Goal: Task Accomplishment & Management: Use online tool/utility

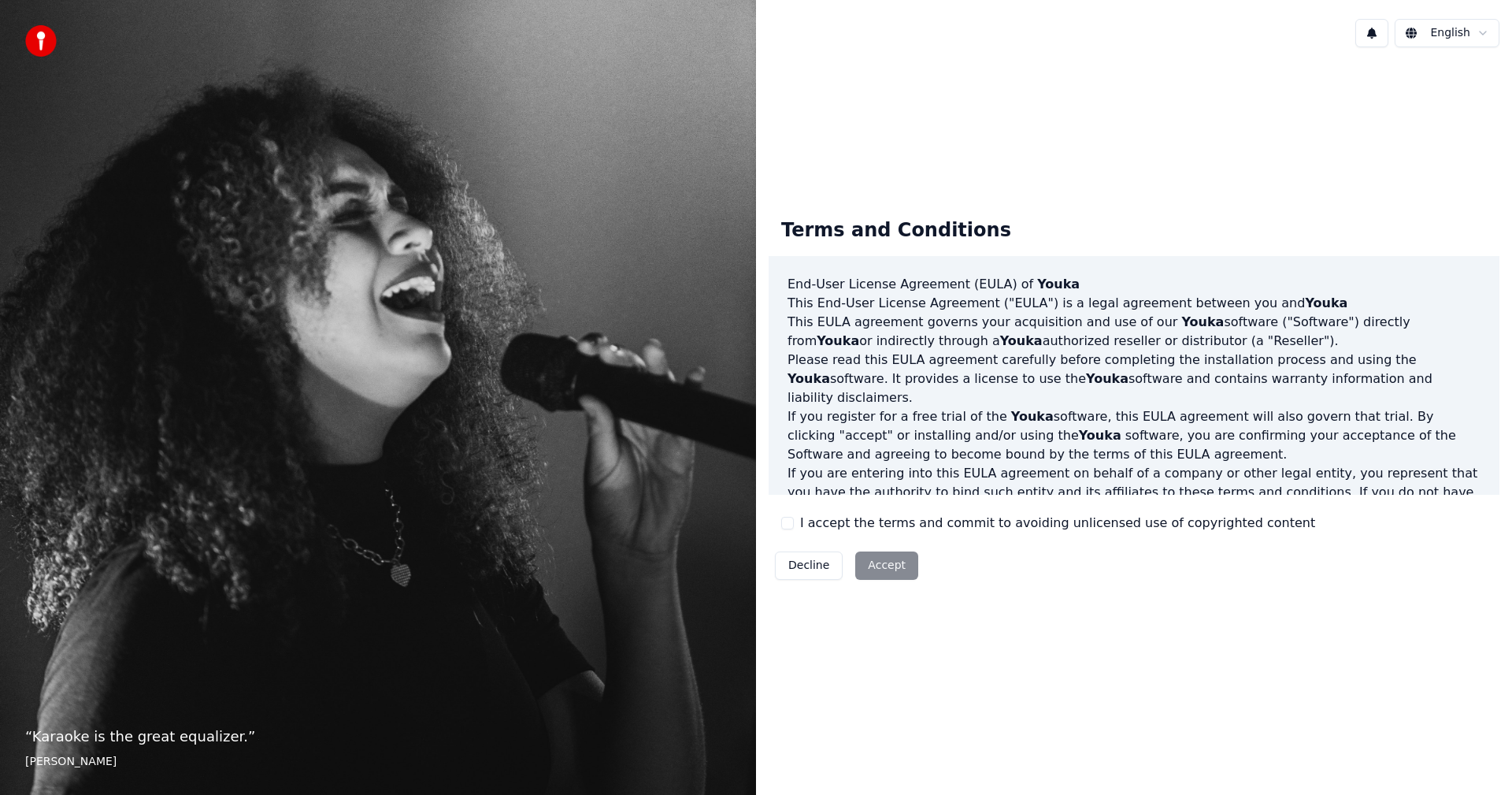
click at [794, 523] on div "I accept the terms and commit to avoiding unlicensed use of copyrighted content" at bounding box center [1048, 523] width 534 height 19
click at [789, 524] on button "I accept the terms and commit to avoiding unlicensed use of copyrighted content" at bounding box center [787, 523] width 13 height 13
click at [876, 567] on button "Accept" at bounding box center [886, 565] width 63 height 28
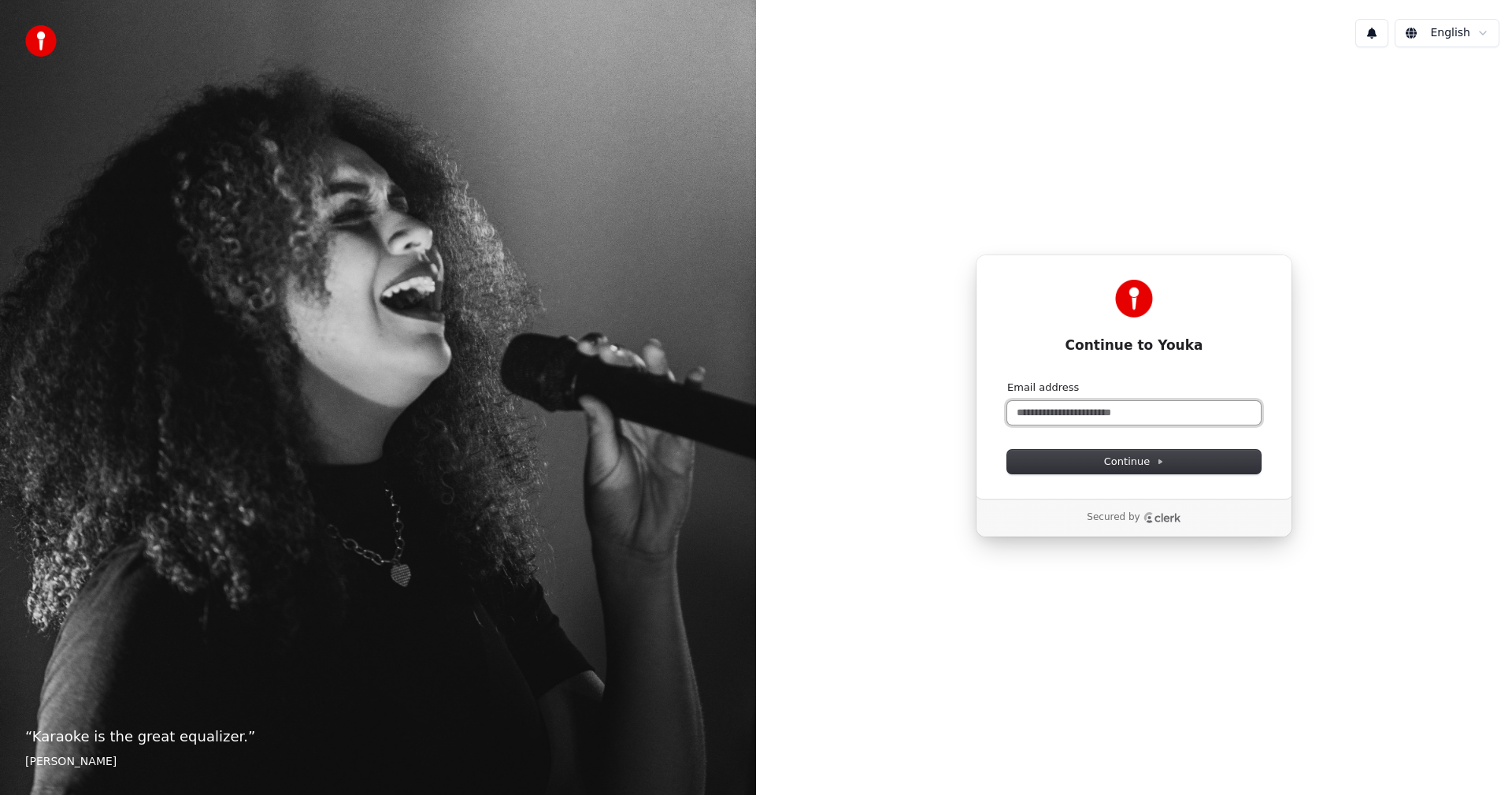
click at [1035, 409] on input "Email address" at bounding box center [1134, 413] width 254 height 24
click at [1096, 459] on button "Continue" at bounding box center [1134, 462] width 254 height 24
type input "**********"
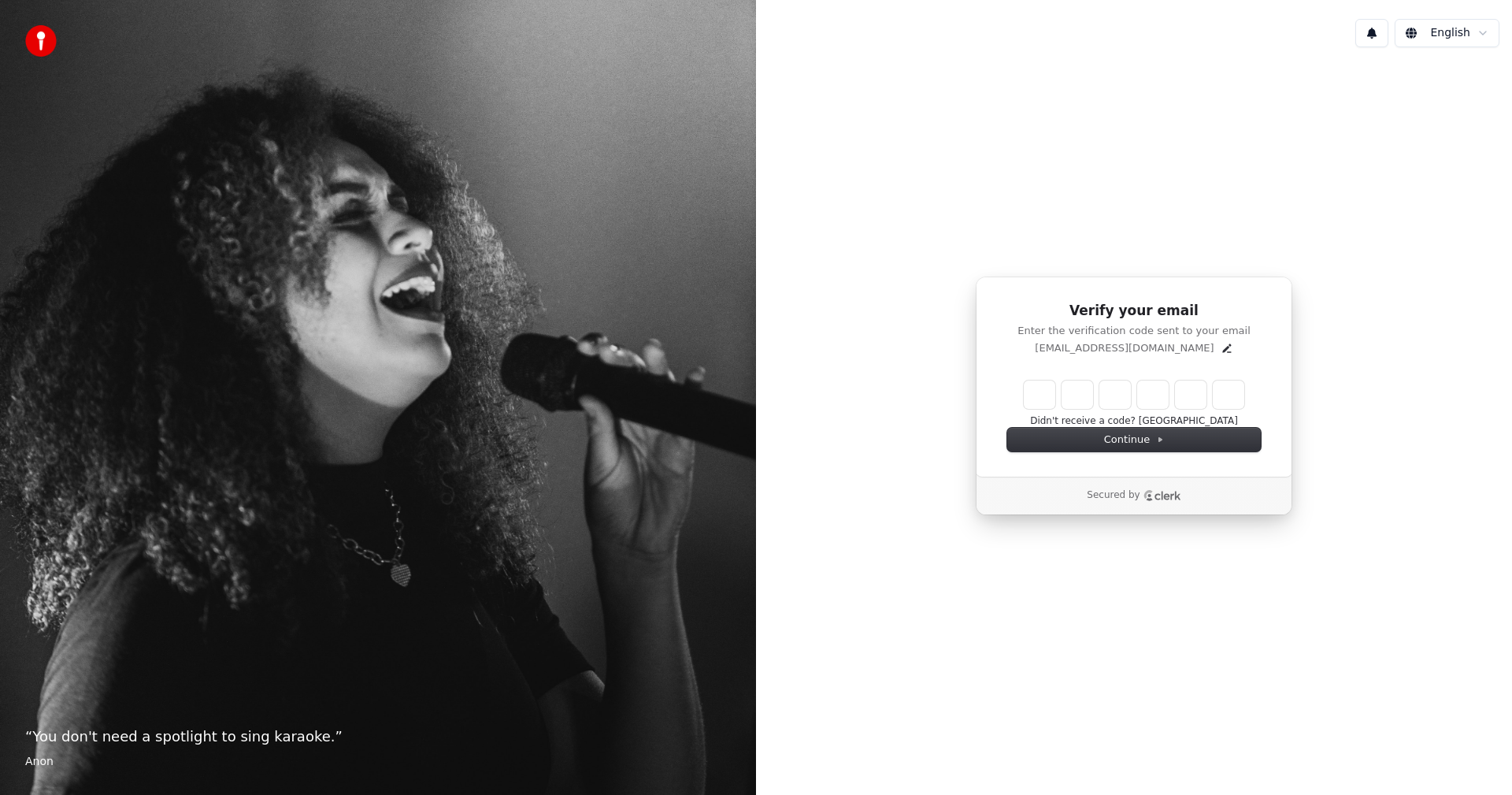
click at [1035, 404] on input "Enter verification code" at bounding box center [1134, 395] width 220 height 28
type input "******"
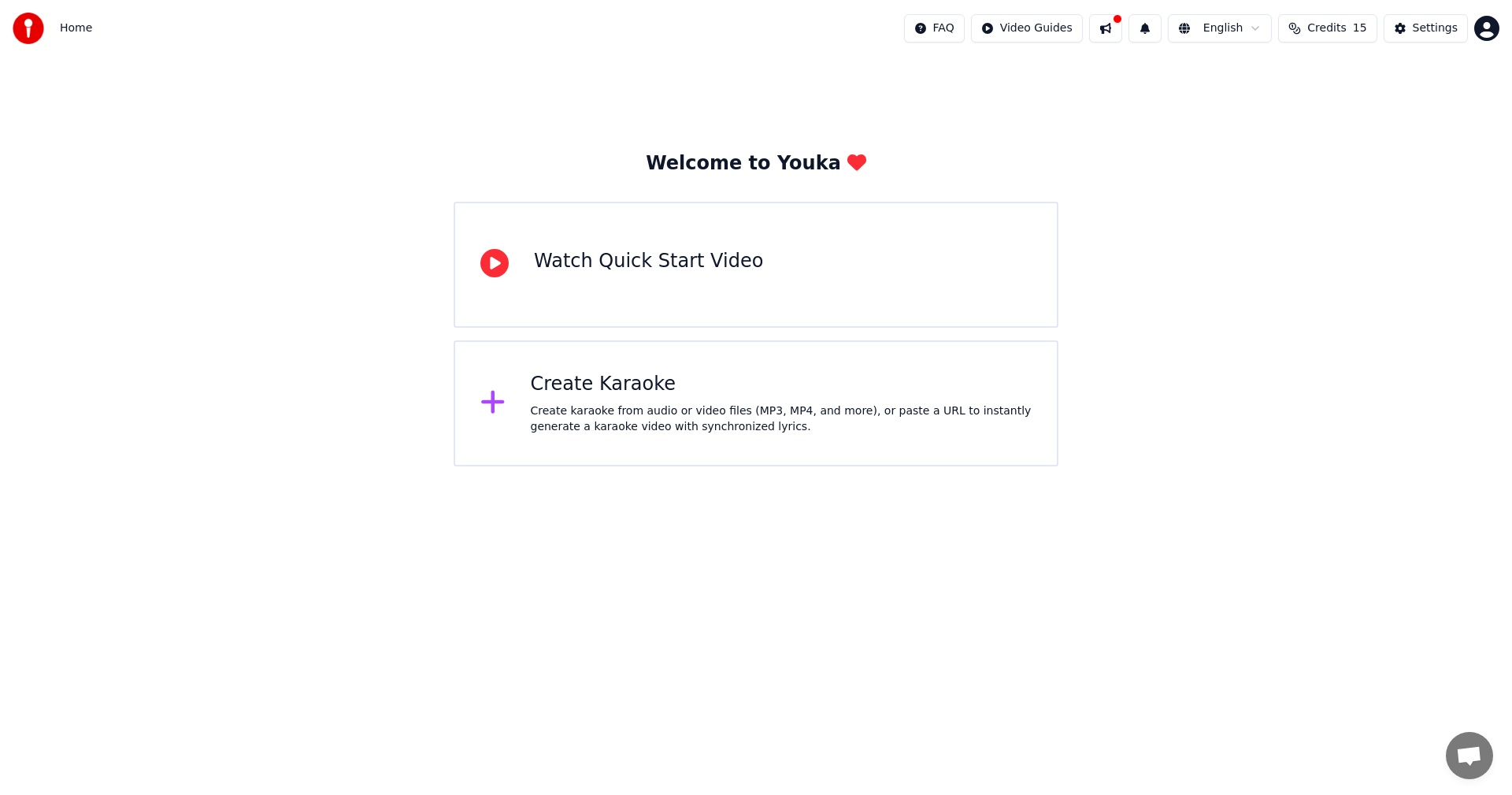
click at [583, 390] on div "Create Karaoke" at bounding box center [782, 384] width 502 height 25
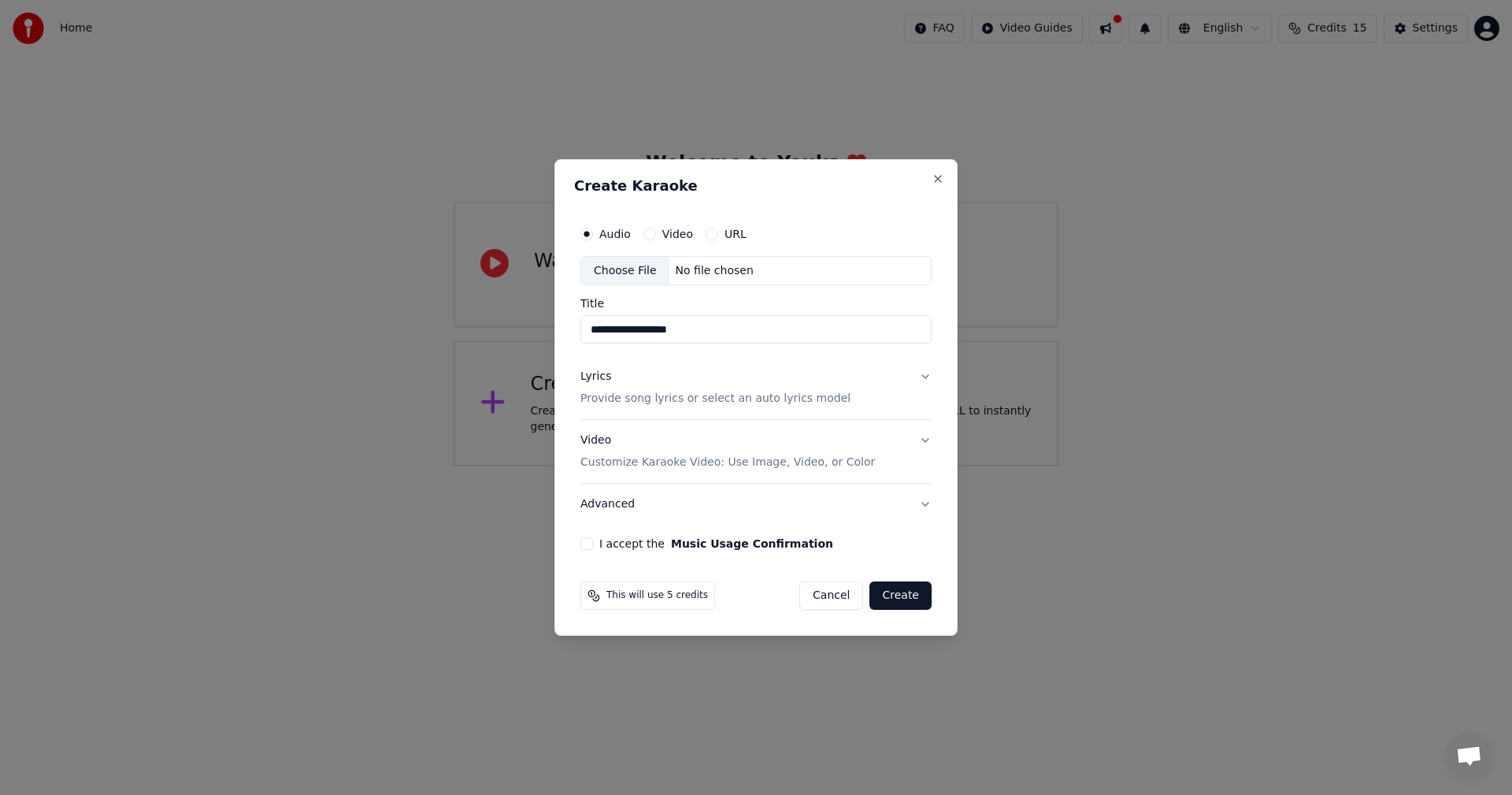
type input "**********"
click at [656, 400] on p "Provide song lyrics or select an auto lyrics model" at bounding box center [715, 400] width 271 height 16
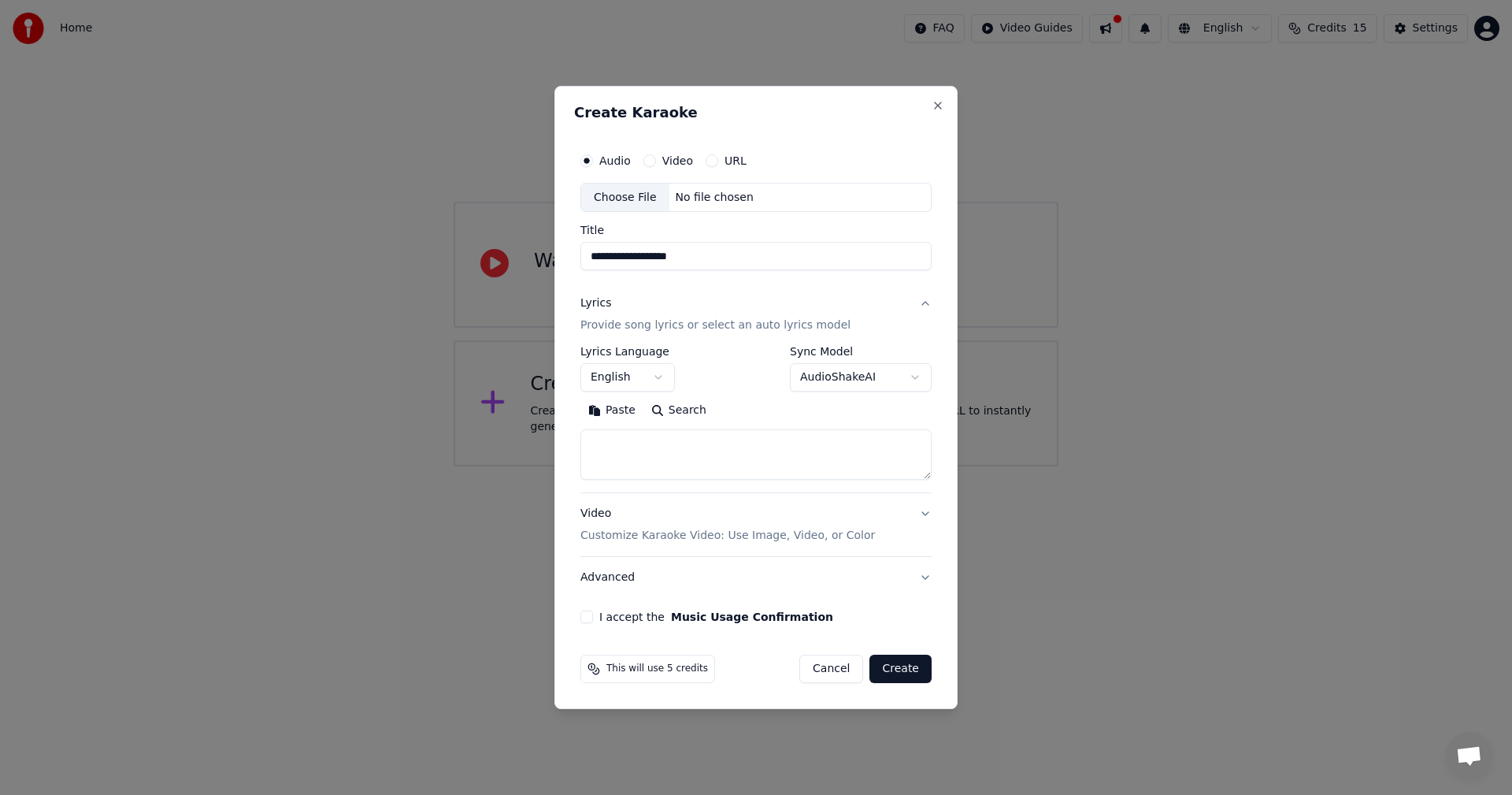
click at [703, 322] on p "Provide song lyrics or select an auto lyrics model" at bounding box center [715, 326] width 271 height 16
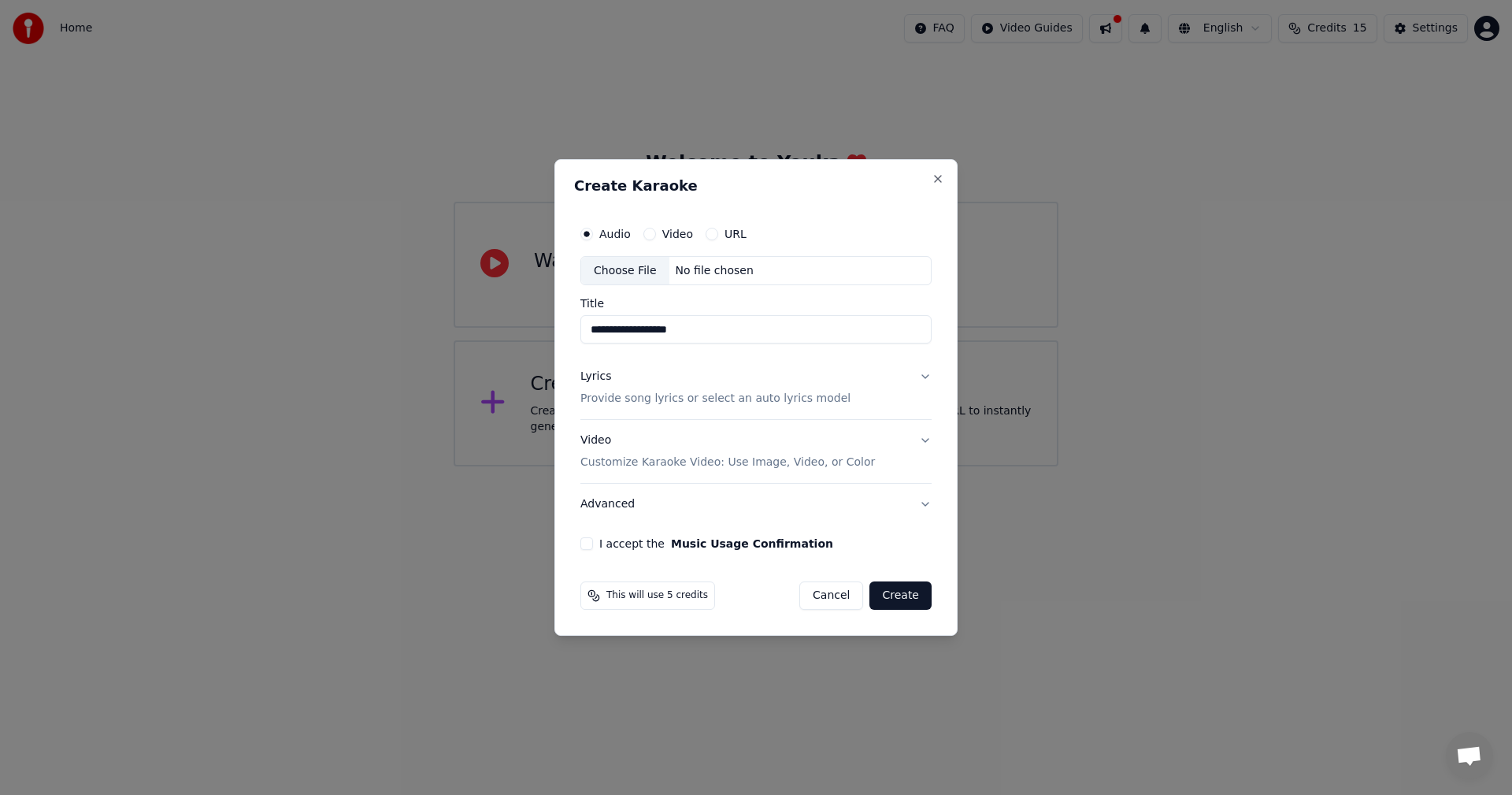
click at [601, 400] on p "Provide song lyrics or select an auto lyrics model" at bounding box center [715, 400] width 271 height 16
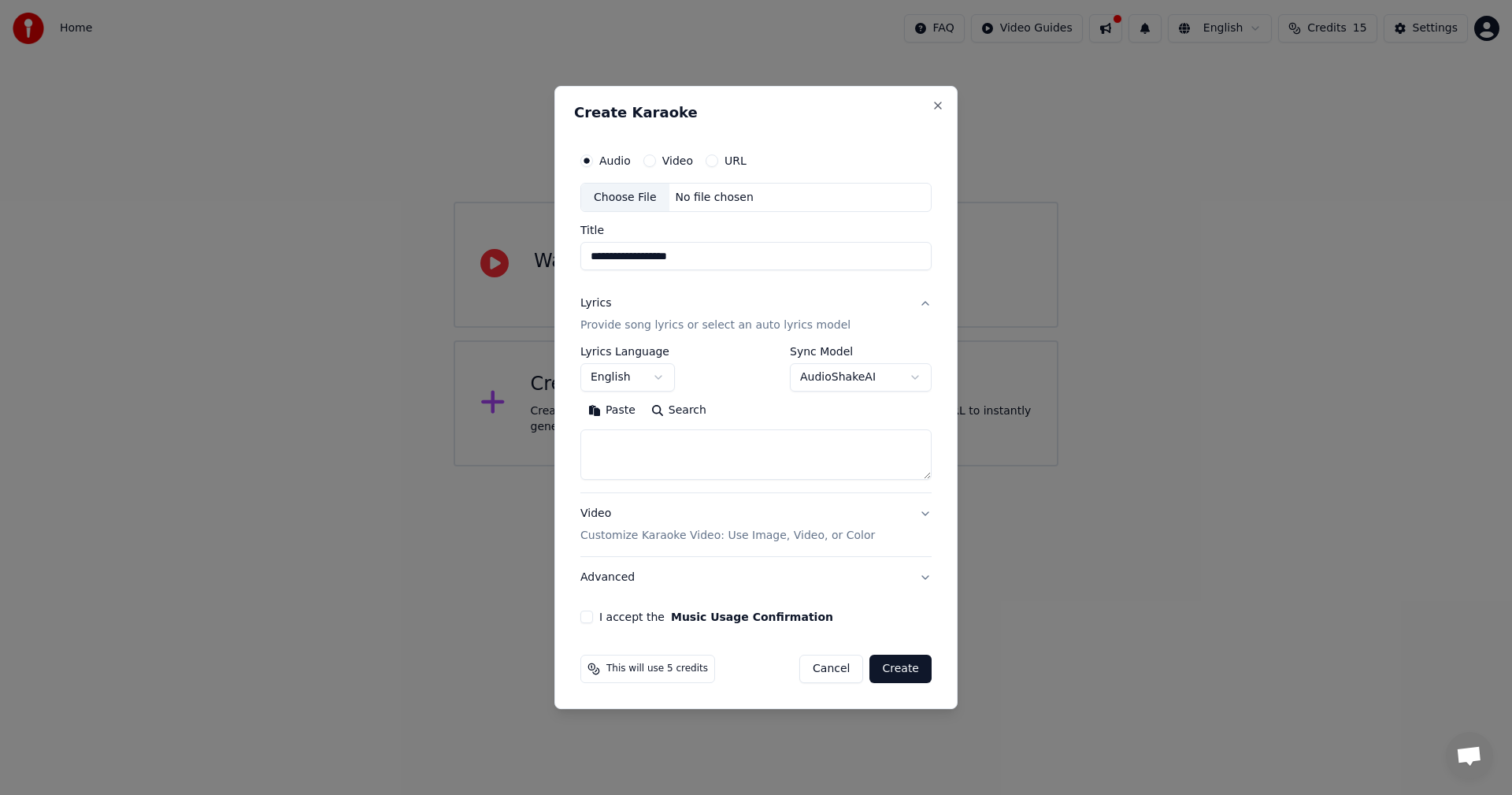
click at [621, 452] on textarea at bounding box center [756, 455] width 351 height 50
click at [602, 445] on textarea at bounding box center [756, 455] width 351 height 50
paste textarea "**********"
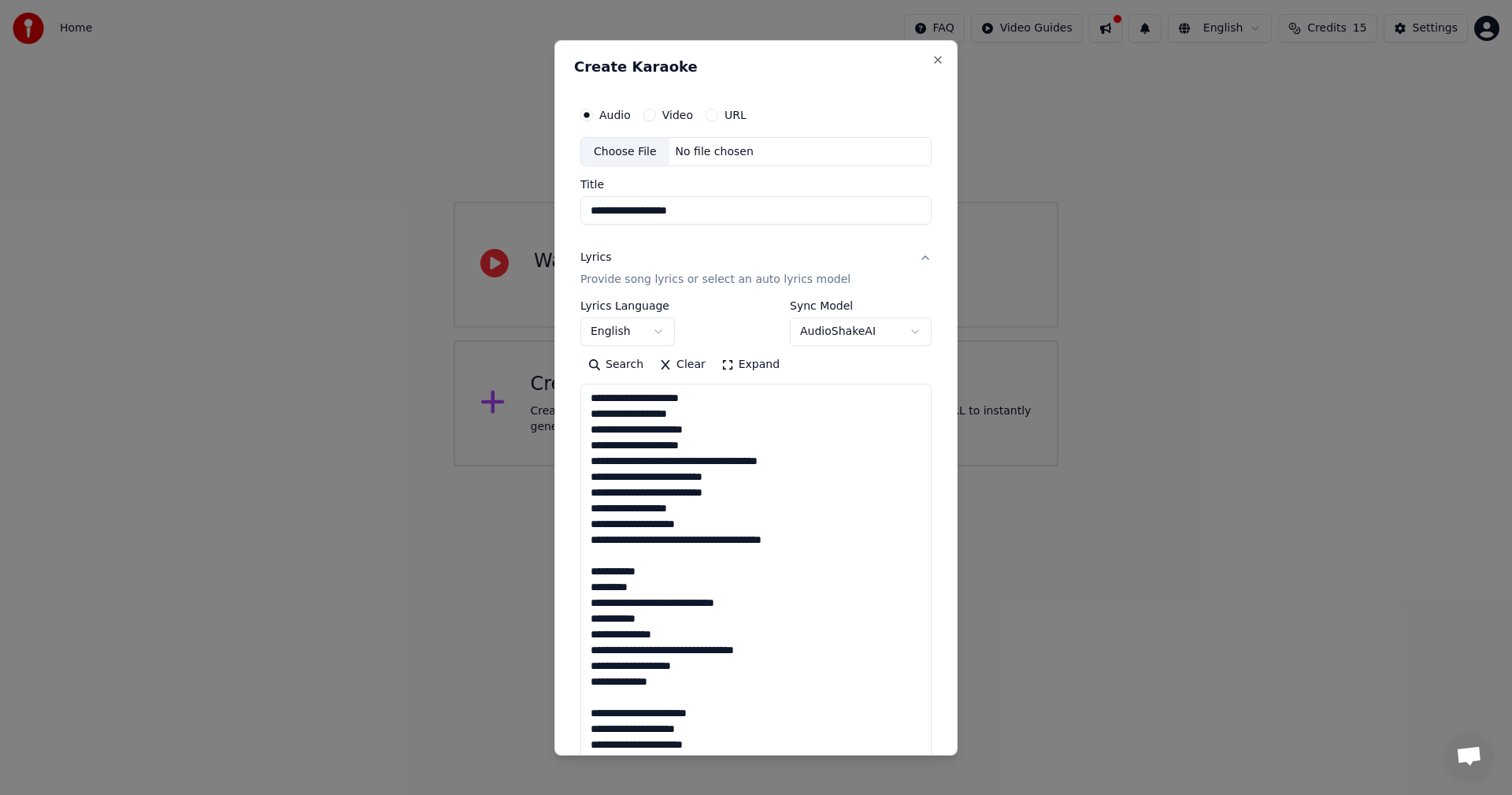
scroll to position [713, 0]
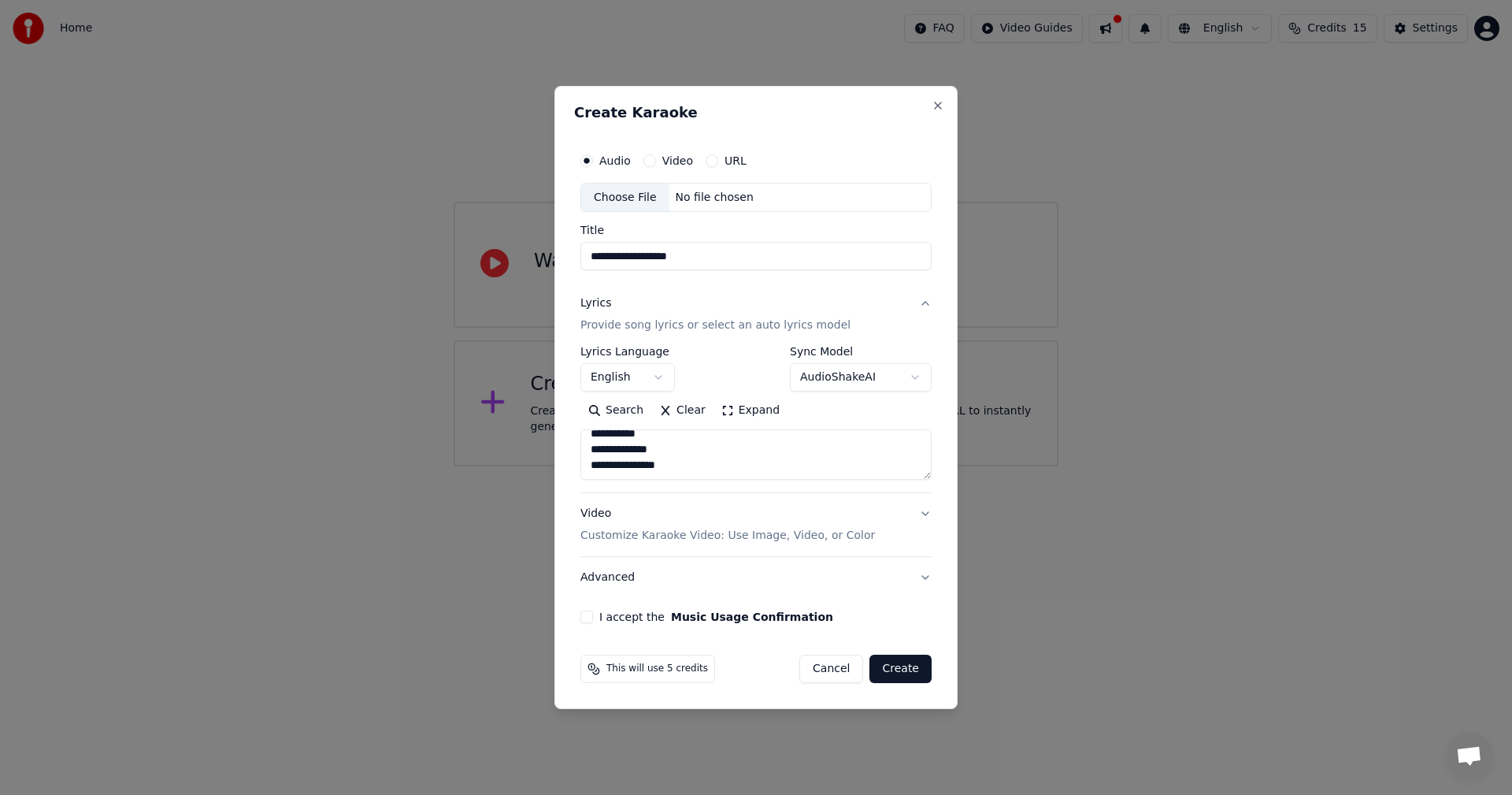
type textarea "**********"
click at [658, 371] on button "English" at bounding box center [627, 378] width 94 height 28
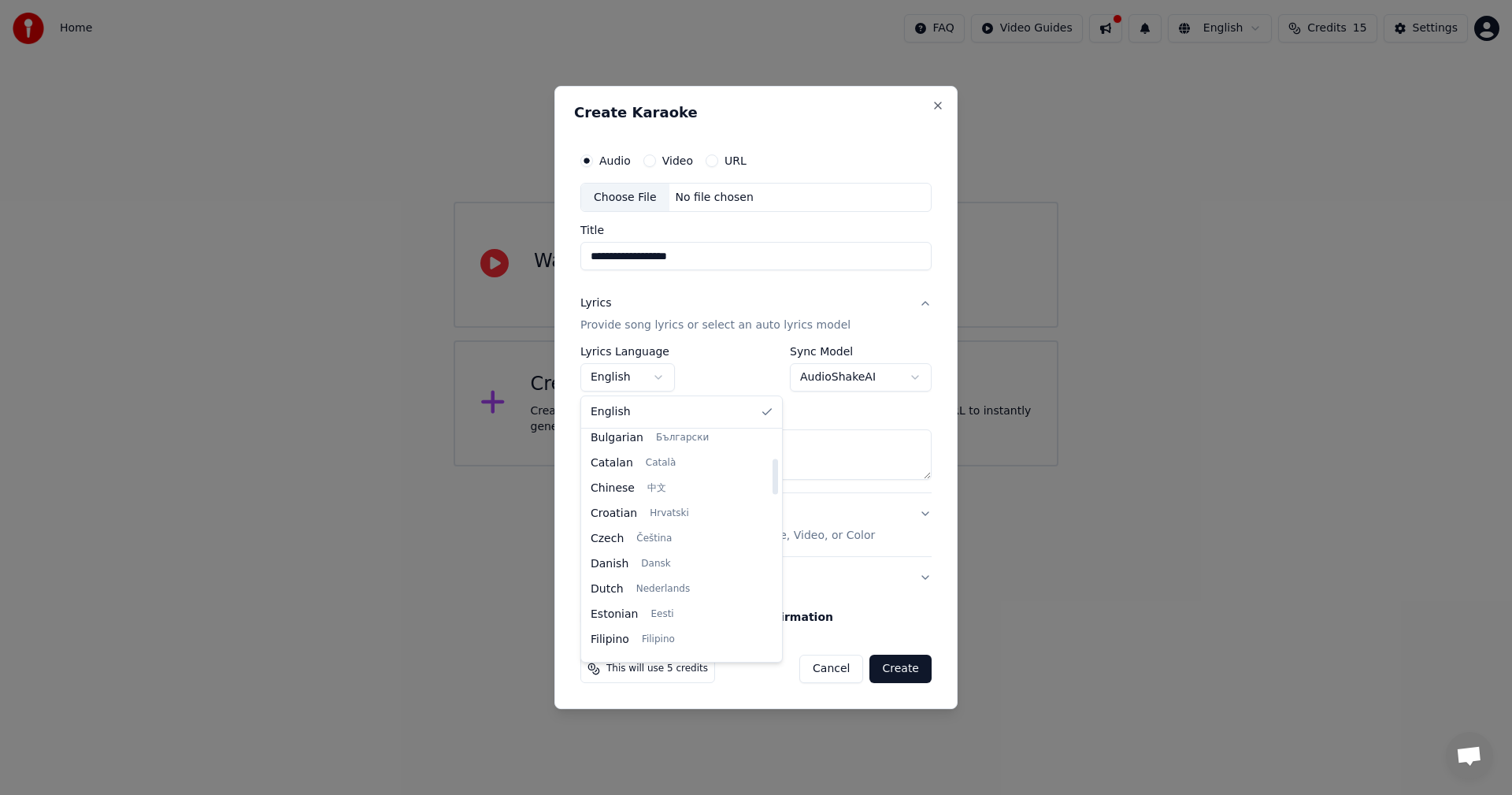
scroll to position [237, 0]
select select "**"
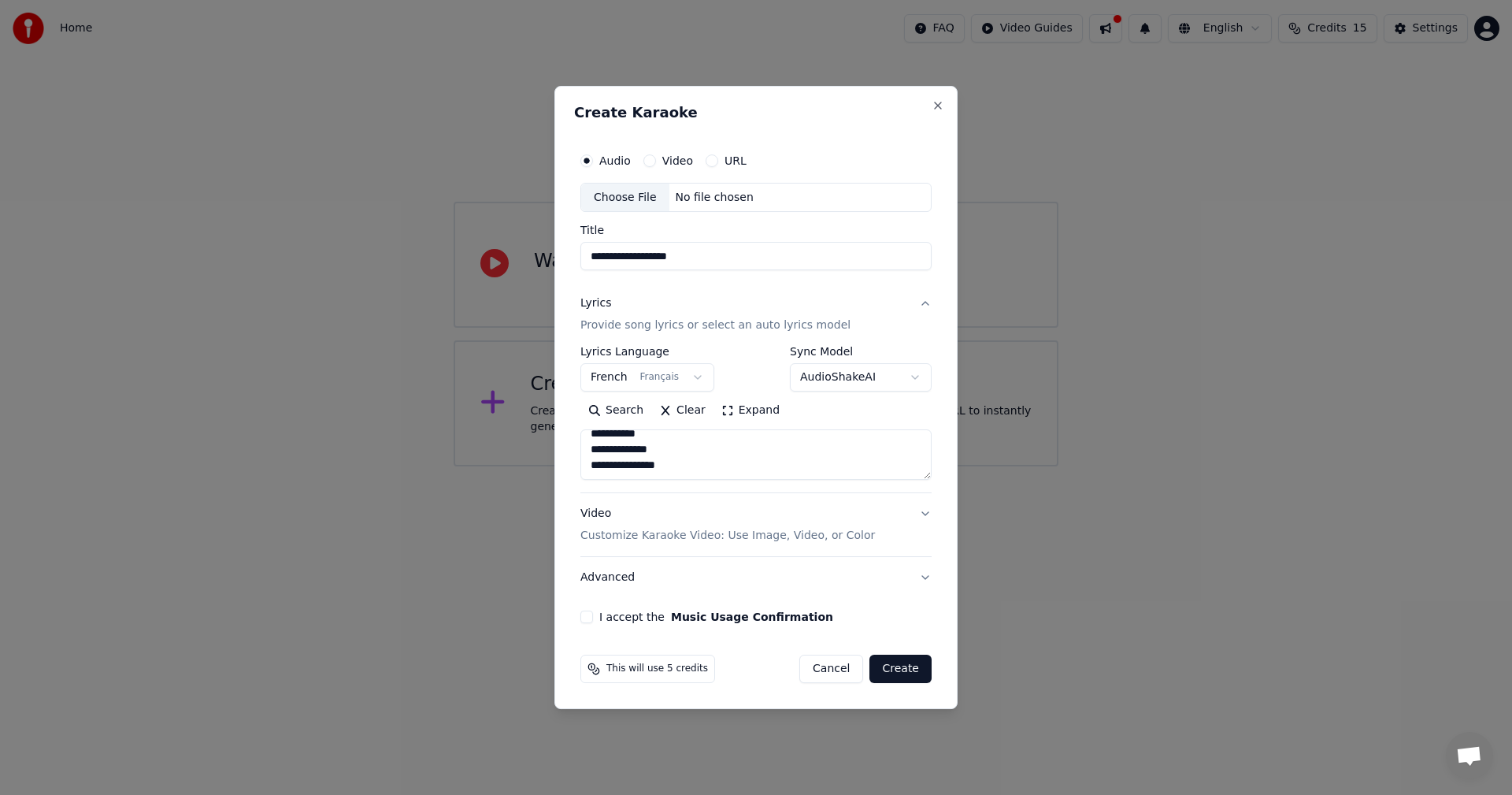
scroll to position [719, 0]
click at [603, 619] on label "I accept the Music Usage Confirmation" at bounding box center [717, 617] width 234 height 11
click at [593, 619] on button "I accept the Music Usage Confirmation" at bounding box center [586, 617] width 13 height 13
click at [884, 665] on button "Create" at bounding box center [900, 669] width 62 height 28
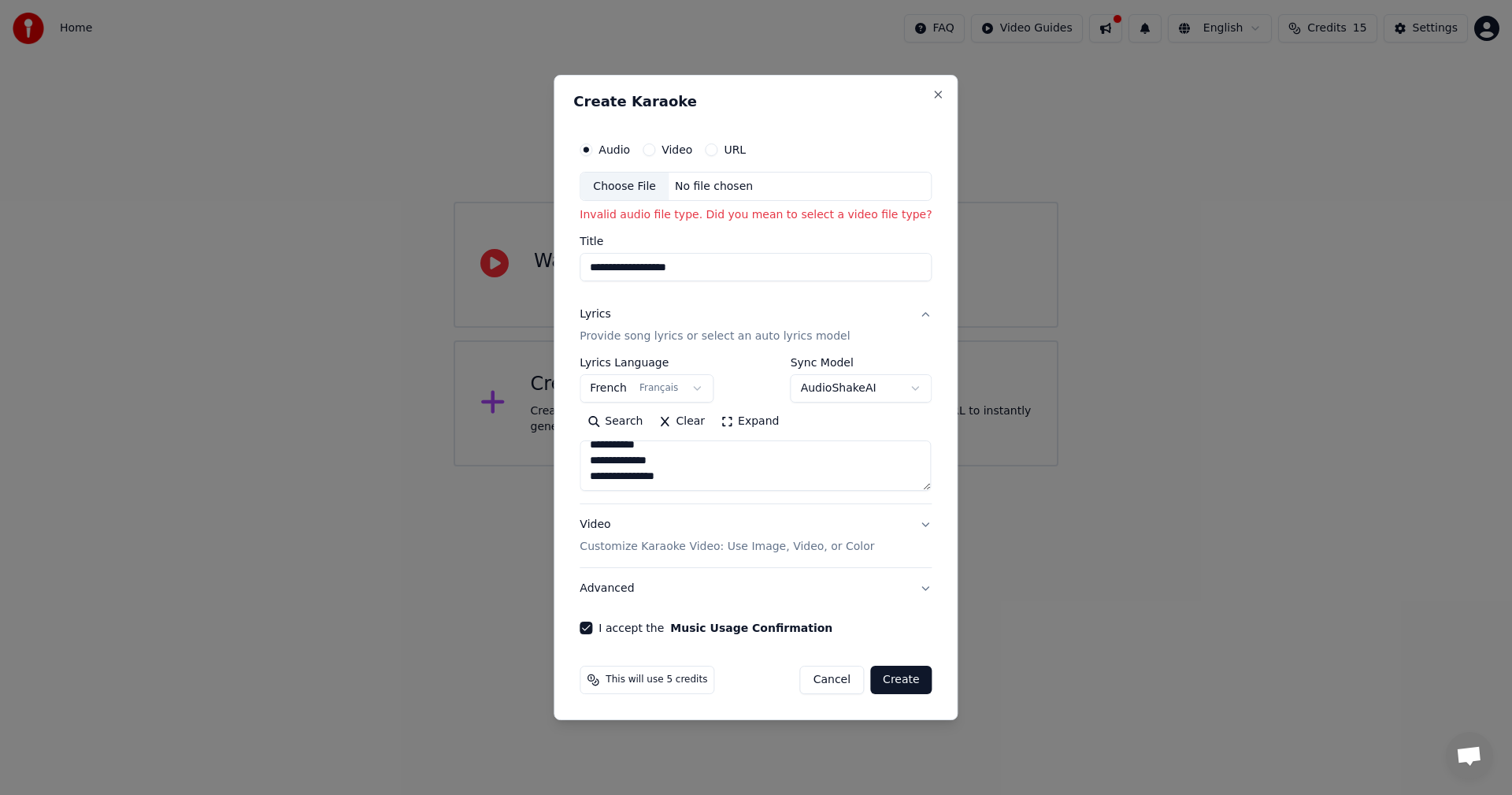
click at [614, 216] on p "Invalid audio file type. Did you mean to select a video file type?" at bounding box center [755, 216] width 352 height 16
click at [789, 271] on input "**********" at bounding box center [755, 267] width 352 height 28
drag, startPoint x: 750, startPoint y: 270, endPoint x: -5, endPoint y: 227, distance: 756.2
click at [0, 227] on html "**********" at bounding box center [756, 233] width 1512 height 467
click at [900, 681] on button "Create" at bounding box center [901, 680] width 62 height 28
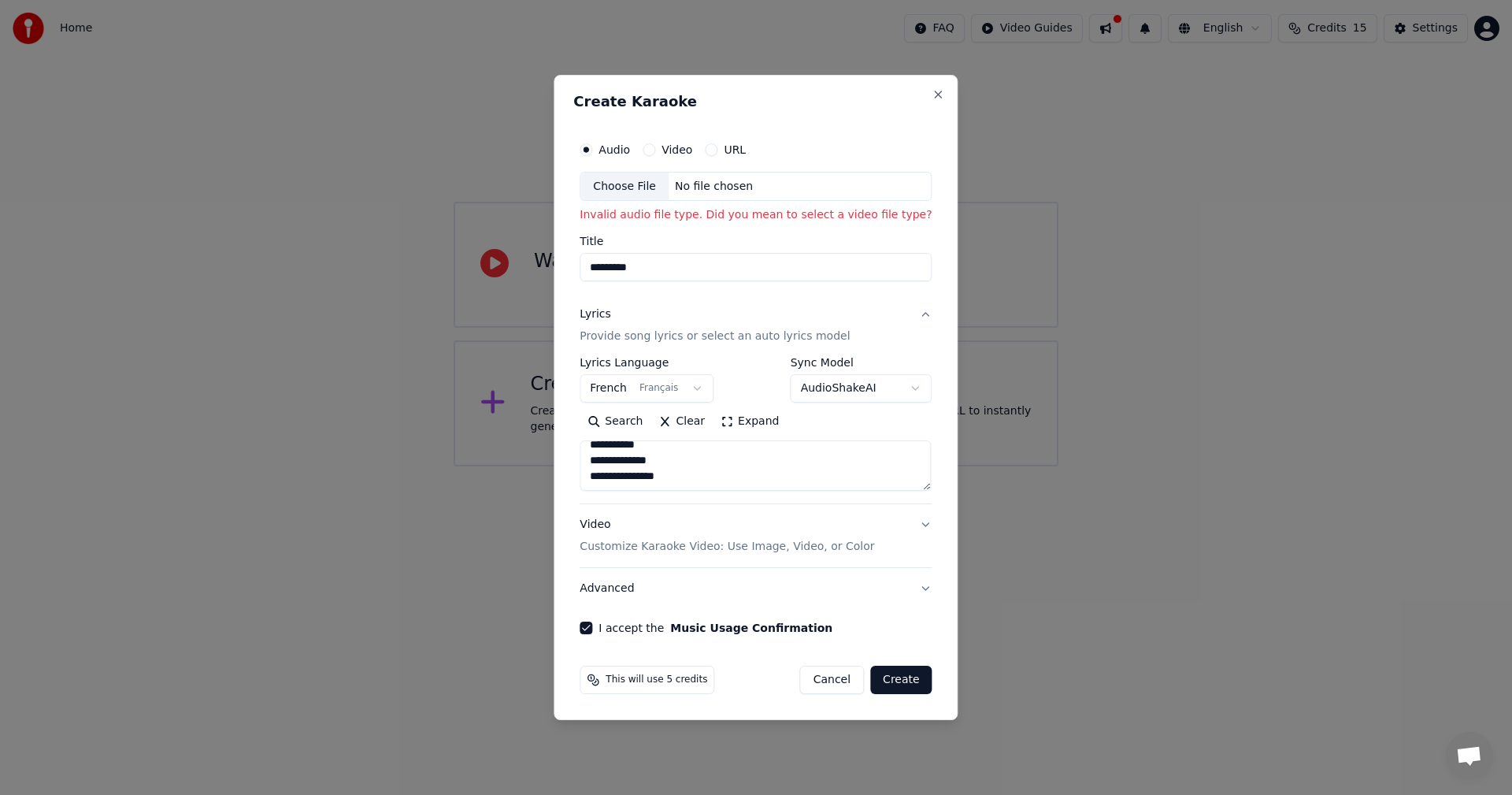
click at [905, 683] on button "Create" at bounding box center [901, 680] width 62 height 28
click at [675, 184] on div "No file chosen" at bounding box center [713, 187] width 91 height 16
type input "**********"
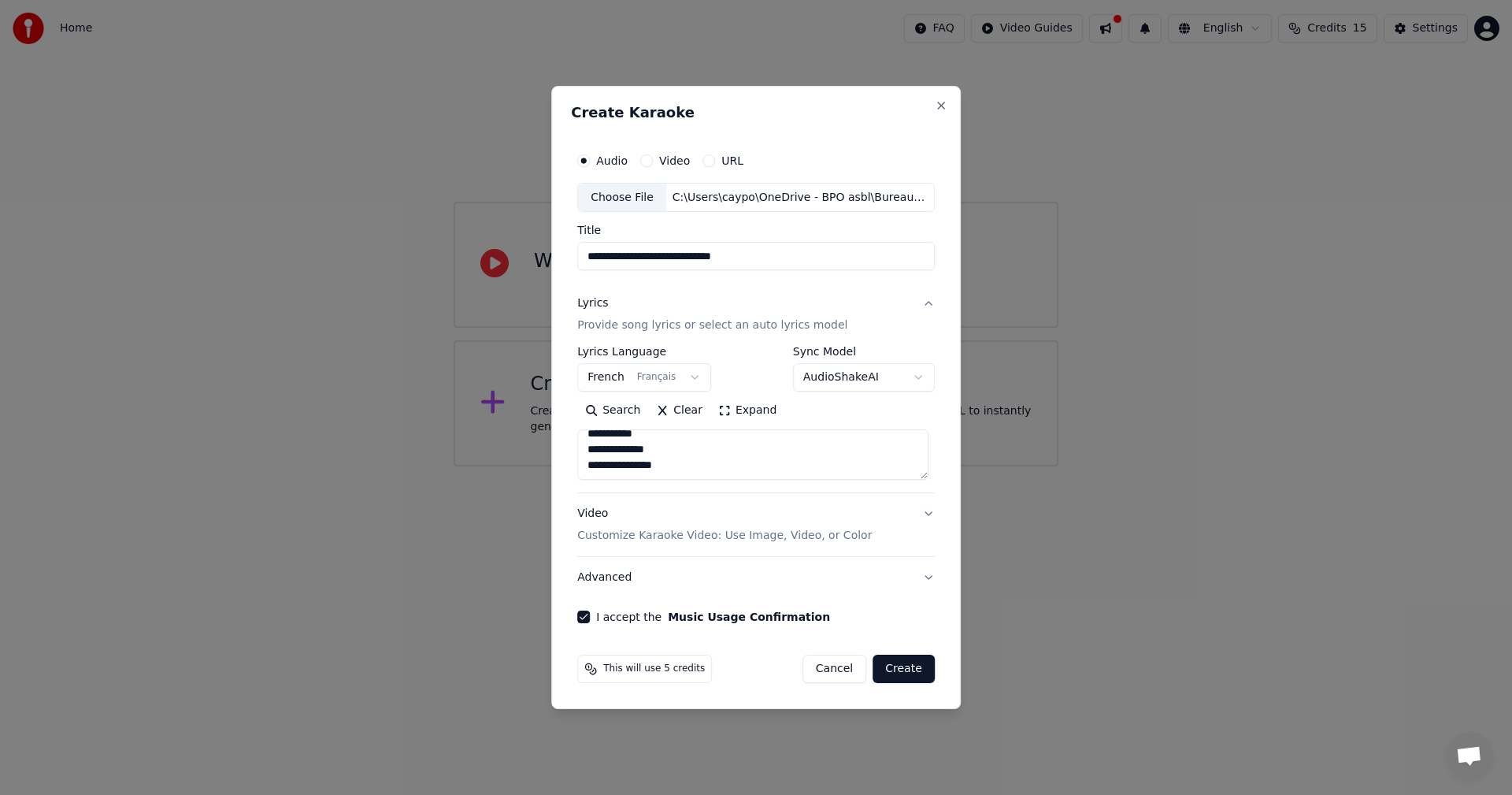
click at [919, 510] on button "Video Customize Karaoke Video: Use Image, Video, or Color" at bounding box center [756, 525] width 358 height 63
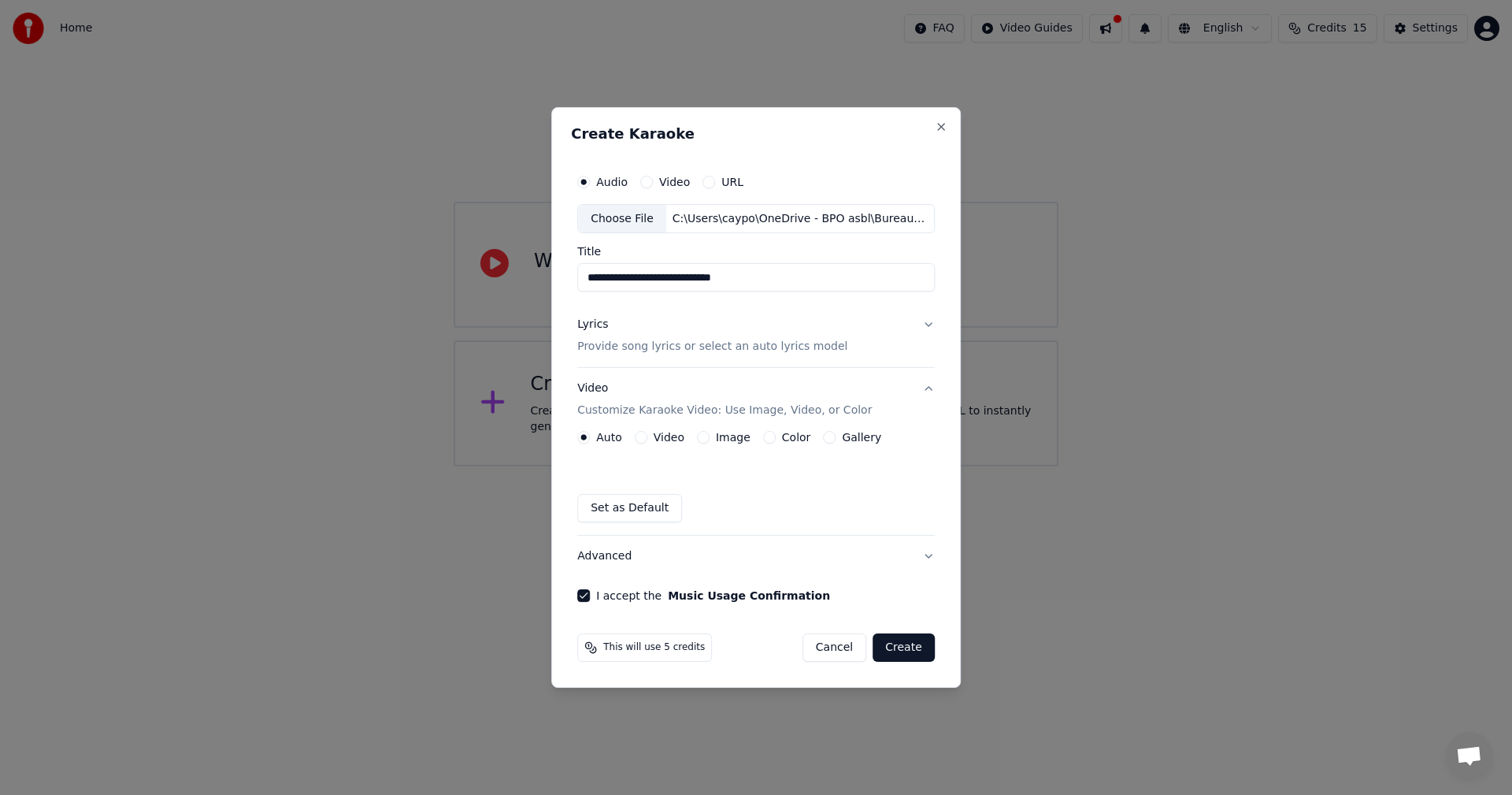
click at [887, 651] on button "Create" at bounding box center [903, 647] width 62 height 28
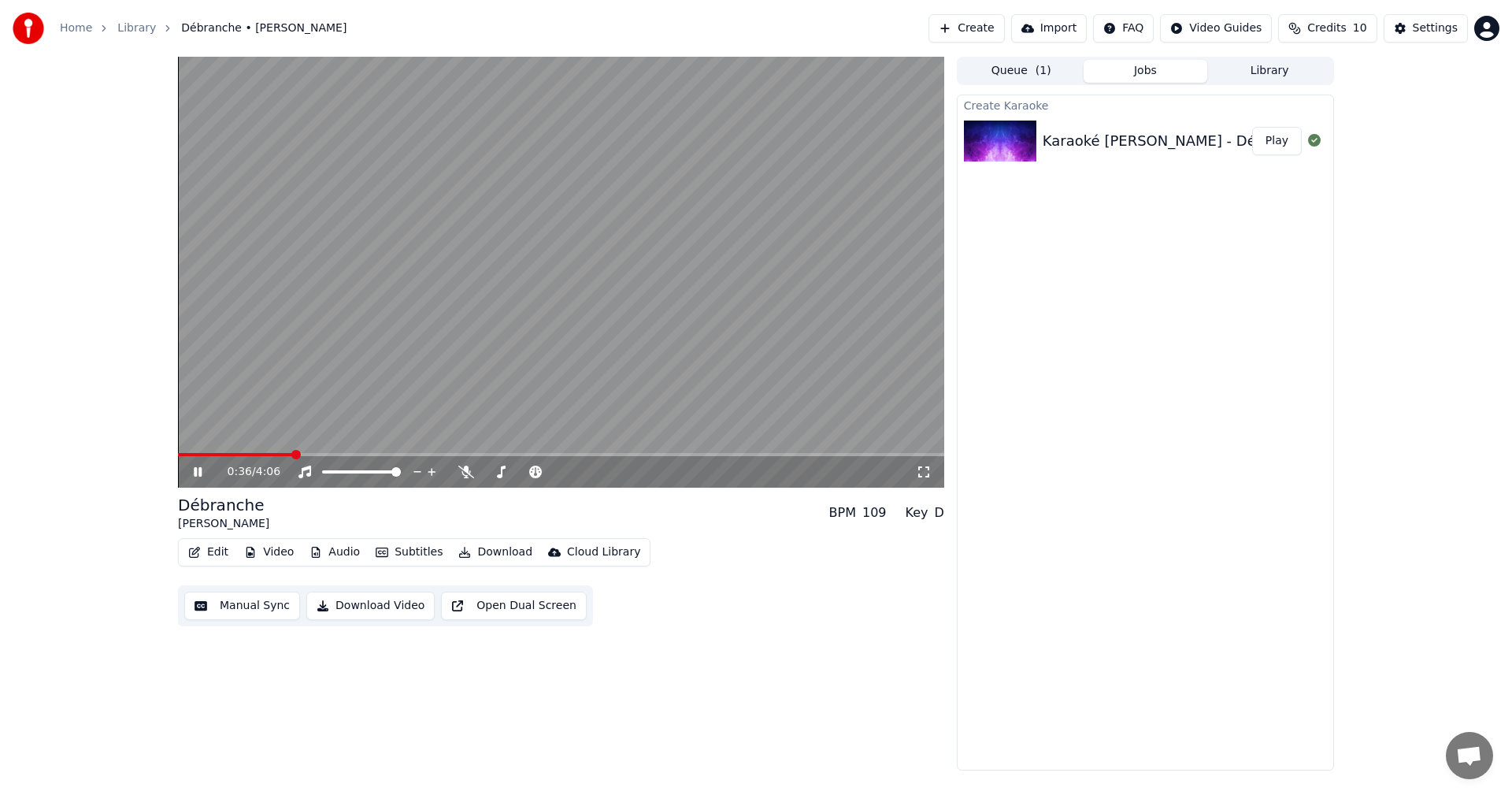
click at [203, 473] on icon at bounding box center [209, 472] width 37 height 13
click at [488, 407] on video at bounding box center [561, 272] width 767 height 431
click at [194, 469] on icon at bounding box center [197, 472] width 8 height 9
click at [445, 408] on video at bounding box center [561, 272] width 767 height 431
click at [193, 466] on icon at bounding box center [209, 472] width 37 height 13
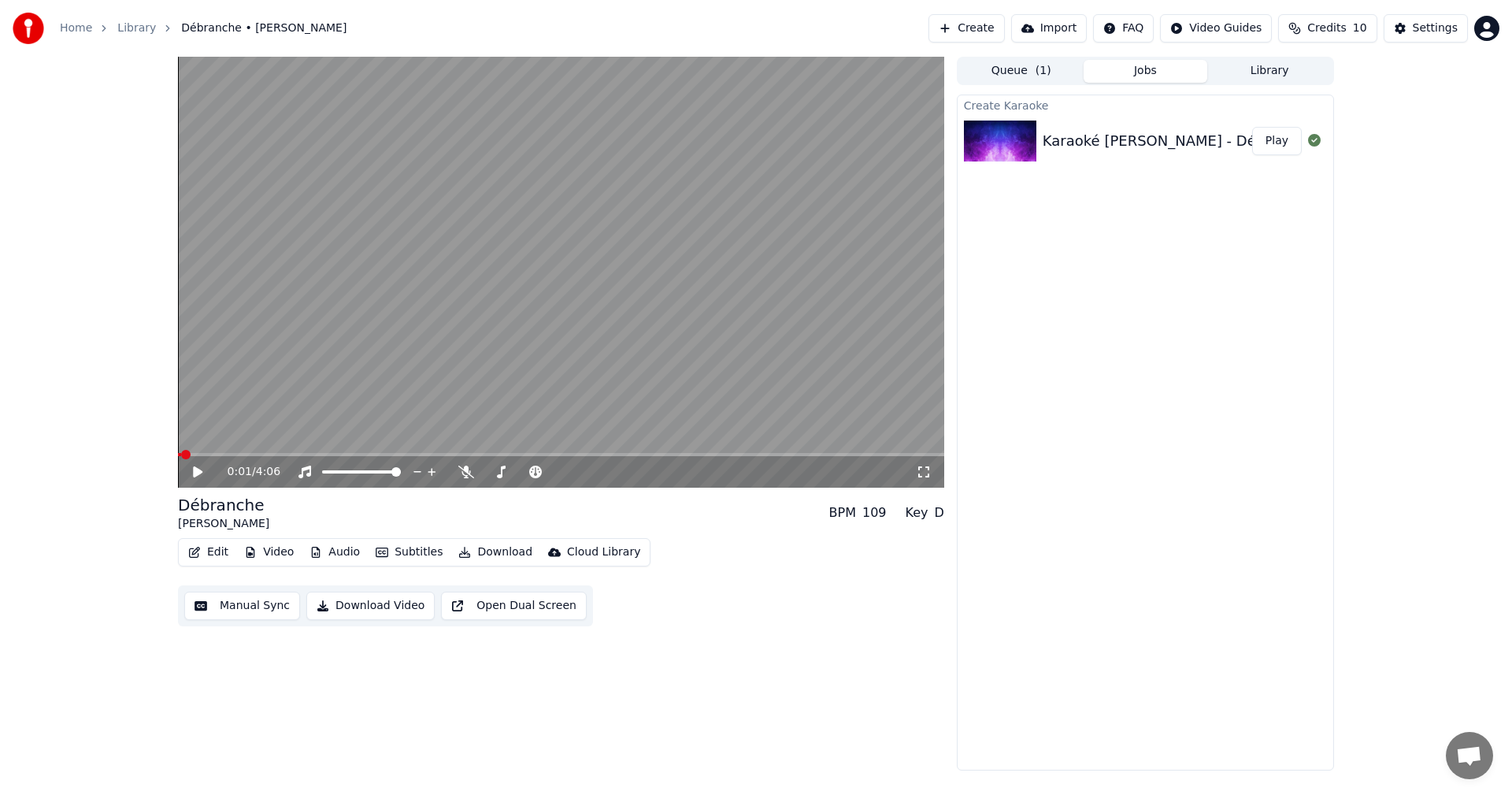
click at [181, 450] on span at bounding box center [186, 454] width 9 height 9
click at [197, 474] on icon at bounding box center [198, 472] width 9 height 11
click at [199, 470] on icon at bounding box center [197, 472] width 8 height 9
click at [209, 550] on button "Edit" at bounding box center [209, 552] width 53 height 22
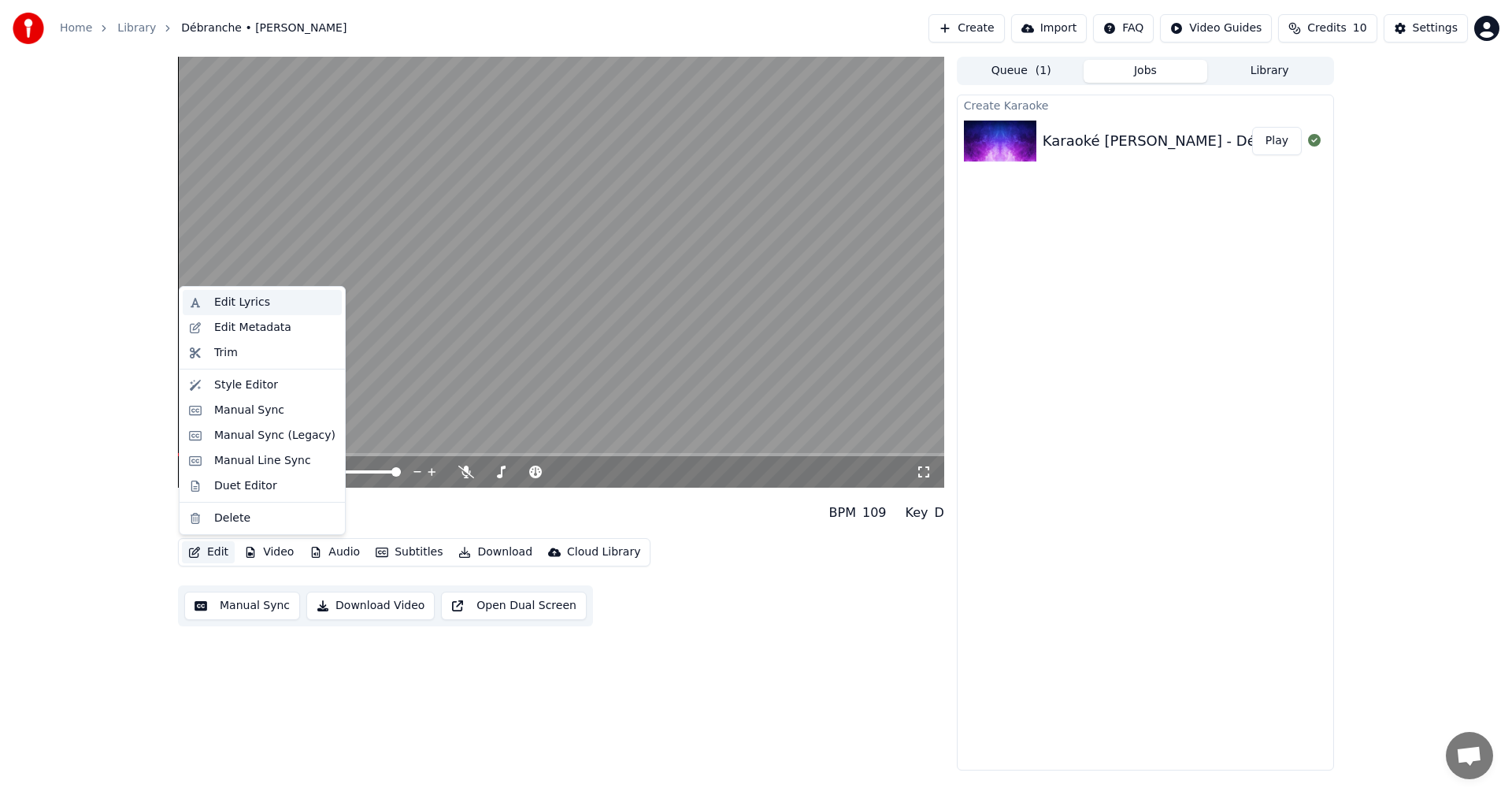
click at [242, 304] on div "Edit Lyrics" at bounding box center [243, 302] width 56 height 16
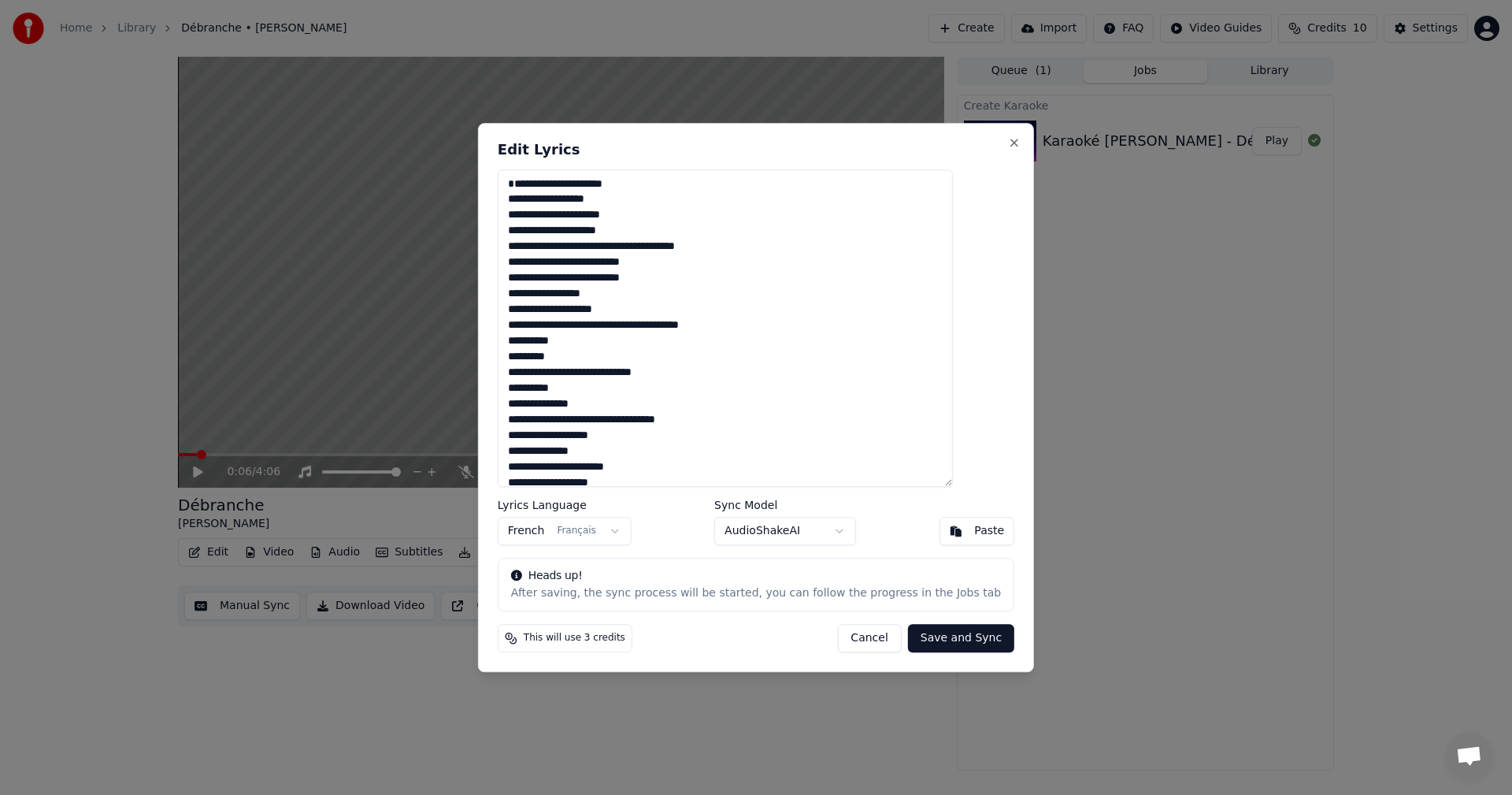
click at [541, 175] on textarea "**********" at bounding box center [725, 328] width 455 height 318
click at [537, 216] on textarea "**********" at bounding box center [725, 328] width 455 height 318
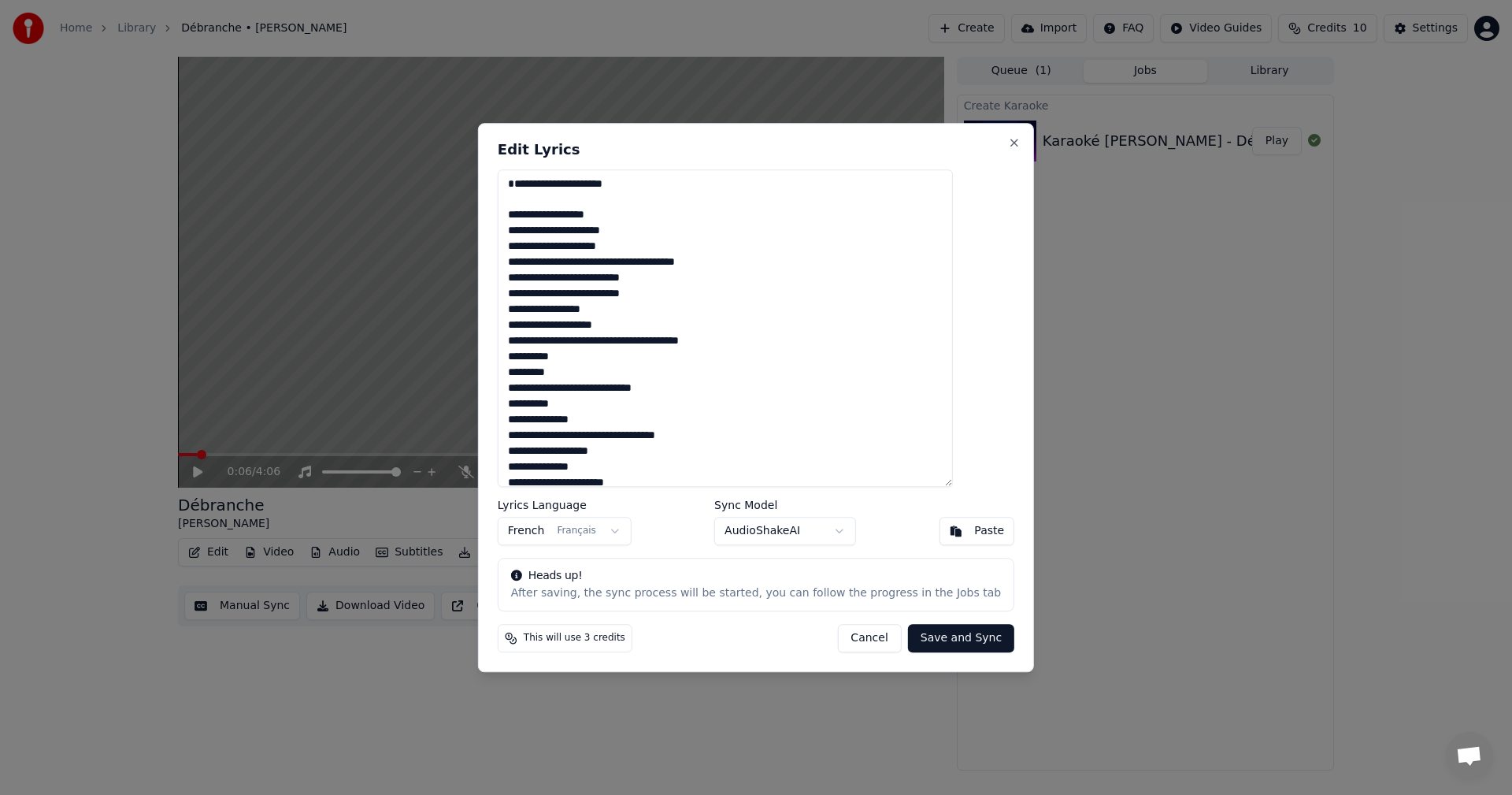
click at [539, 249] on textarea "**********" at bounding box center [725, 328] width 455 height 318
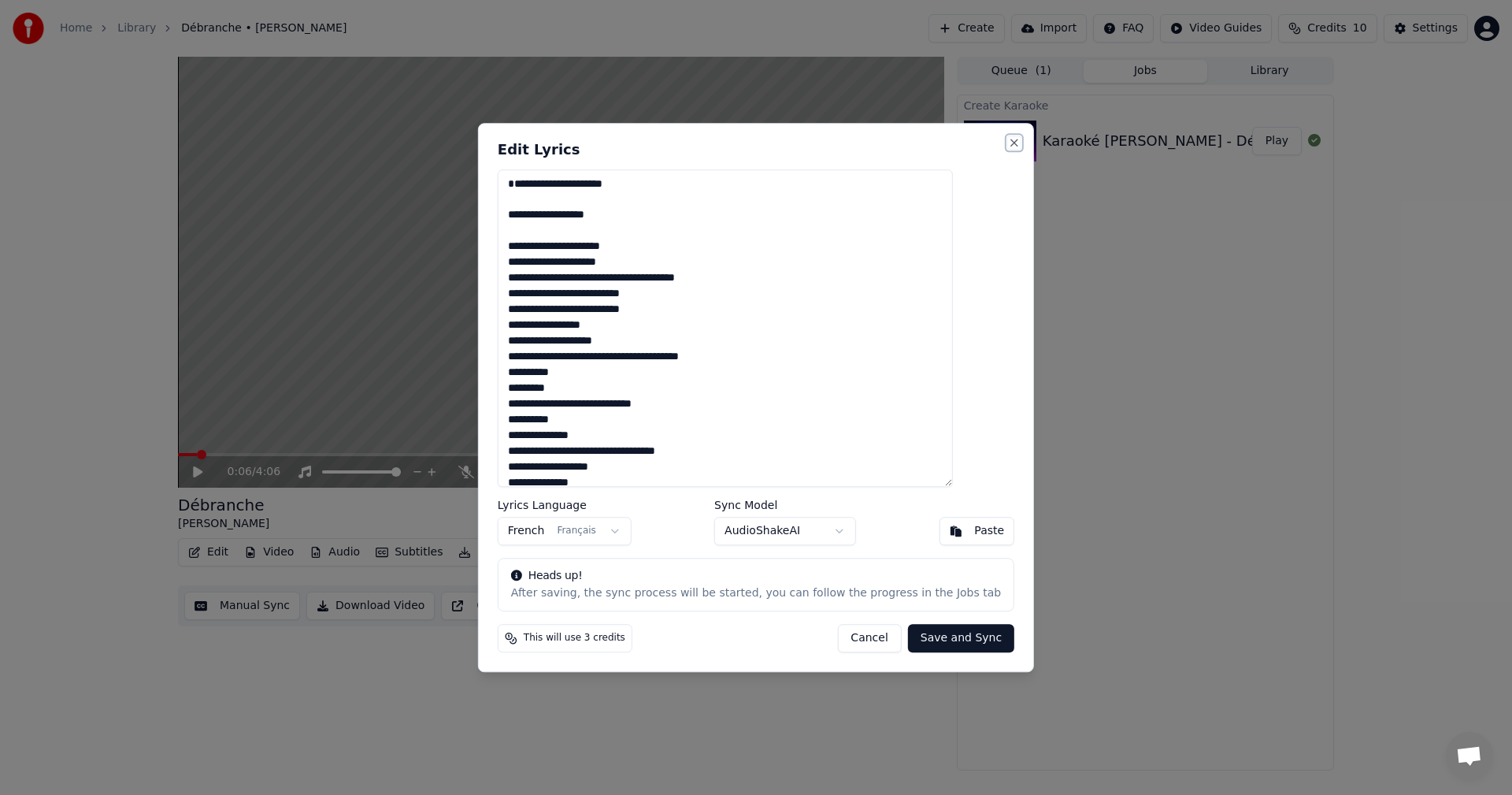
click at [1008, 146] on button "Close" at bounding box center [1014, 143] width 13 height 13
type textarea "**********"
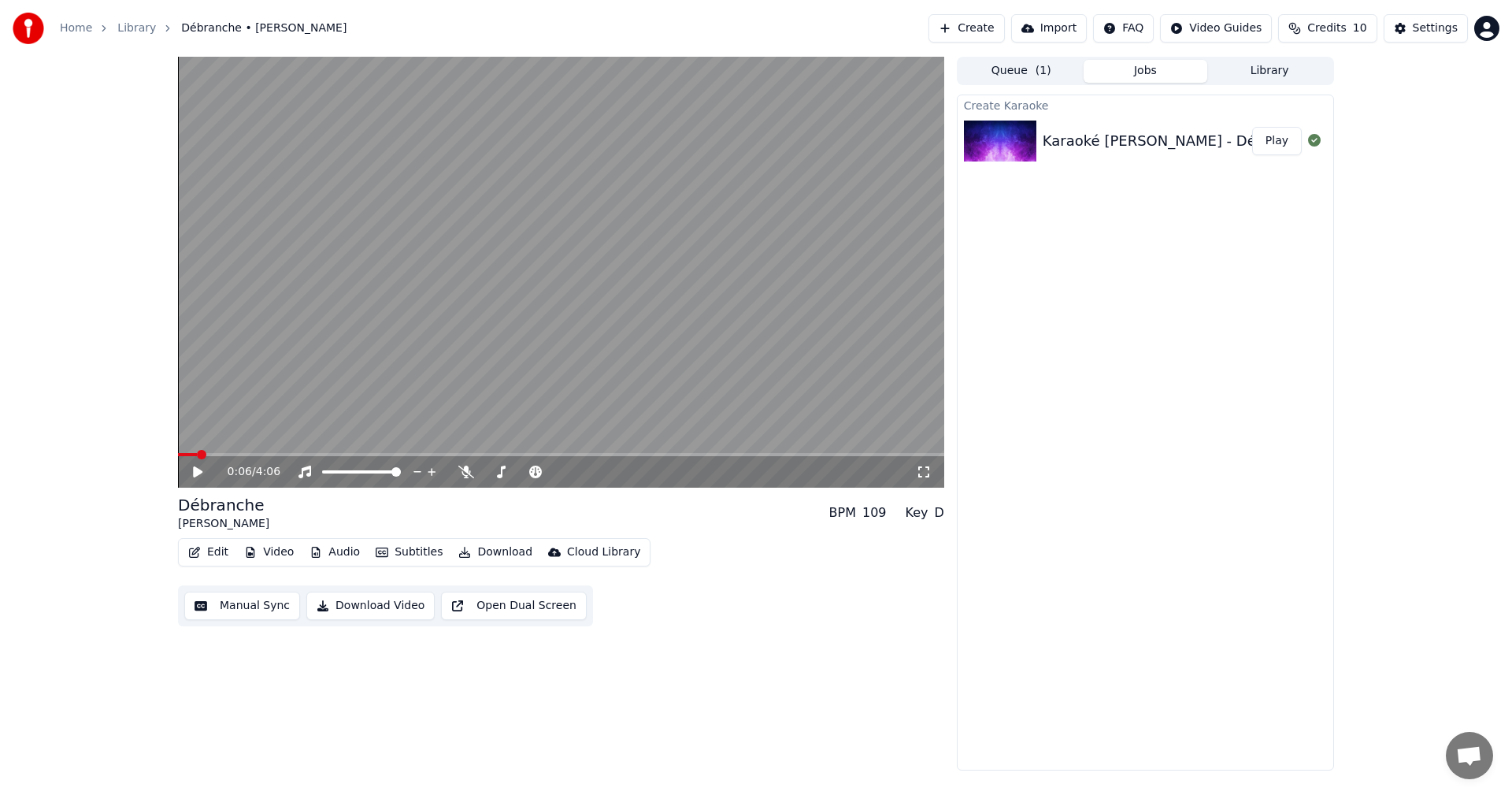
click at [198, 471] on icon at bounding box center [198, 472] width 9 height 11
click at [198, 473] on icon at bounding box center [209, 472] width 37 height 13
click at [234, 607] on button "Manual Sync" at bounding box center [242, 605] width 116 height 28
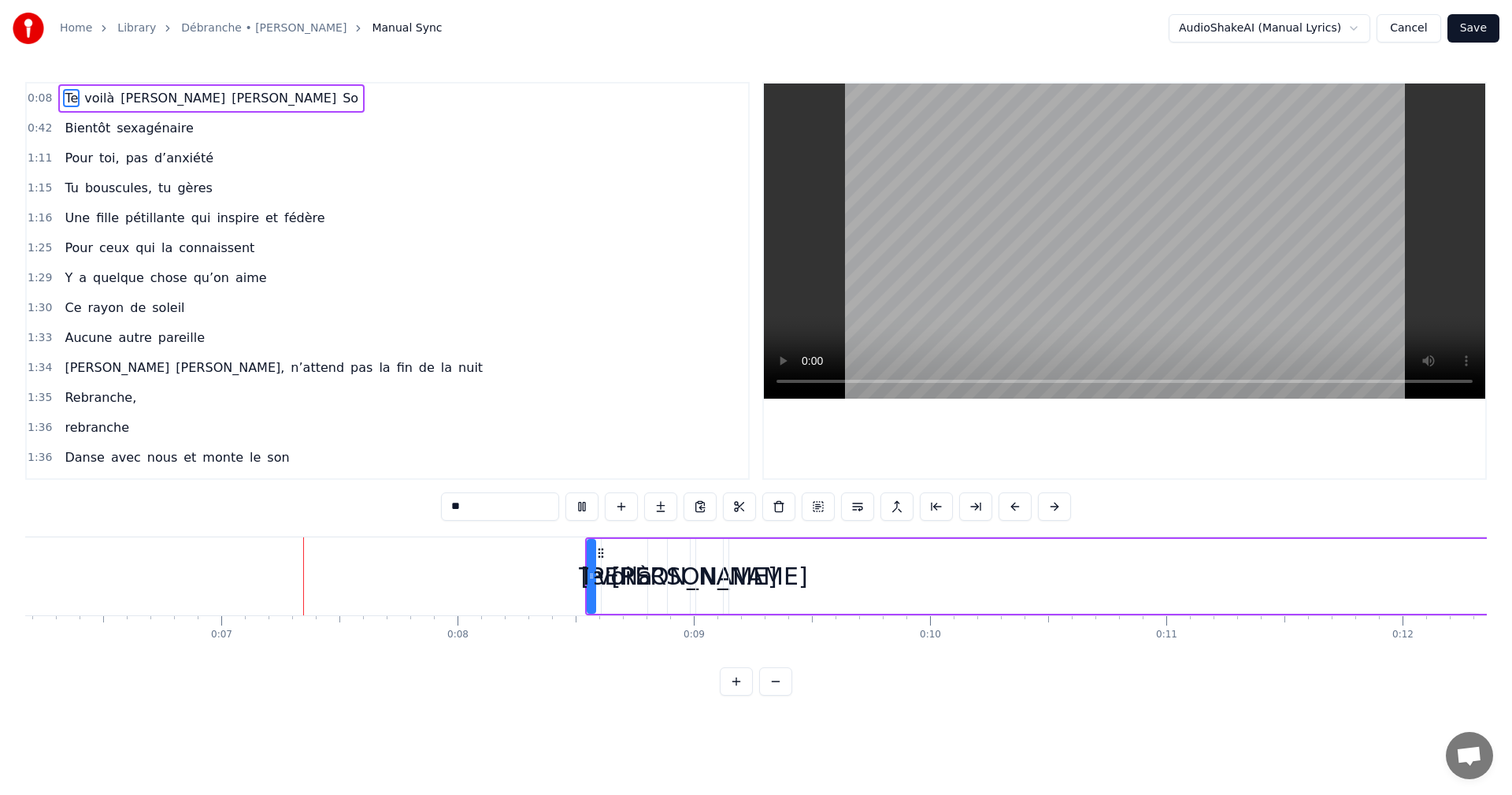
scroll to position [0, 1517]
drag, startPoint x: 522, startPoint y: 564, endPoint x: 804, endPoint y: 564, distance: 282.0
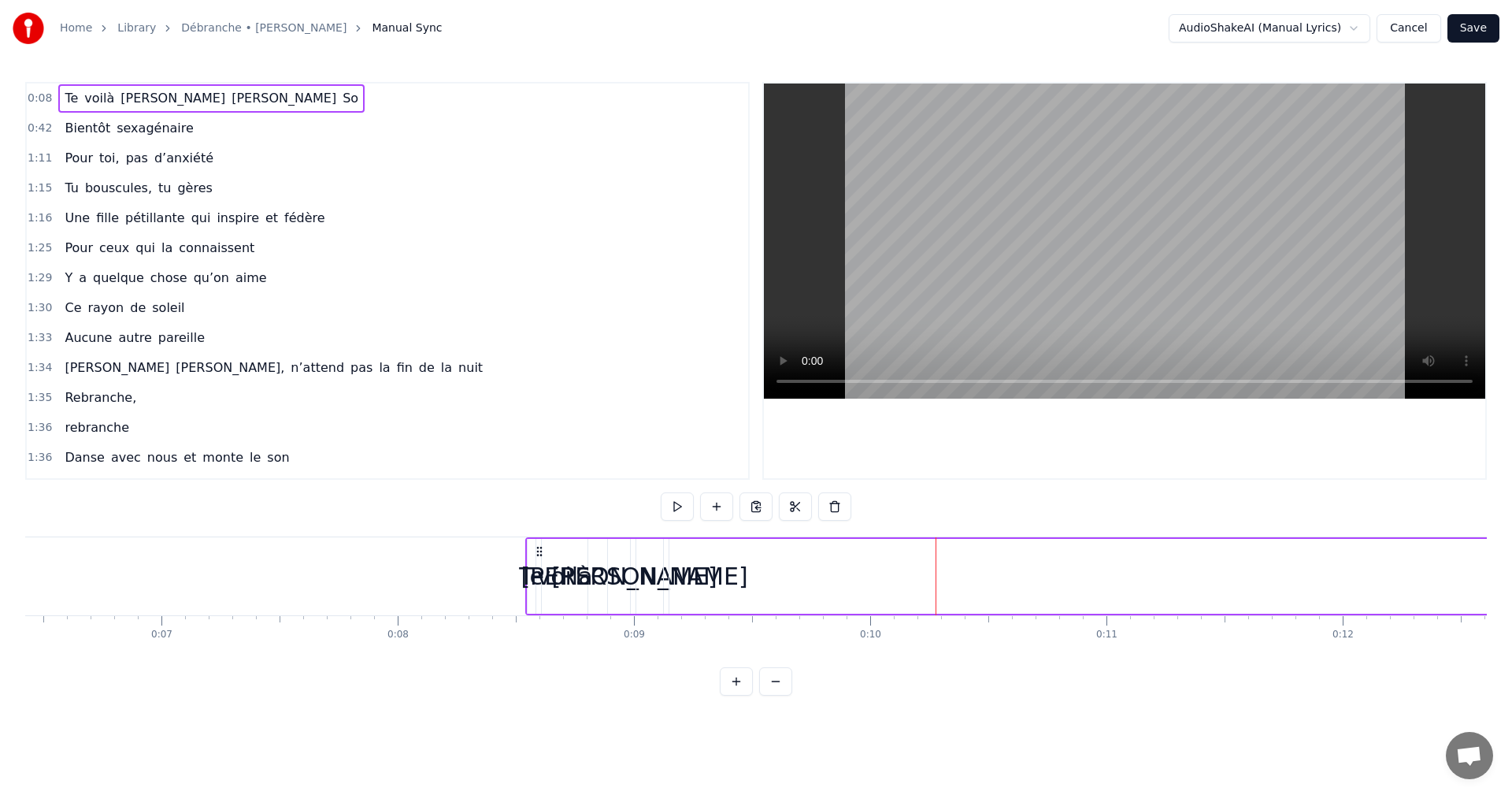
click at [525, 568] on div "Te" at bounding box center [532, 576] width 25 height 36
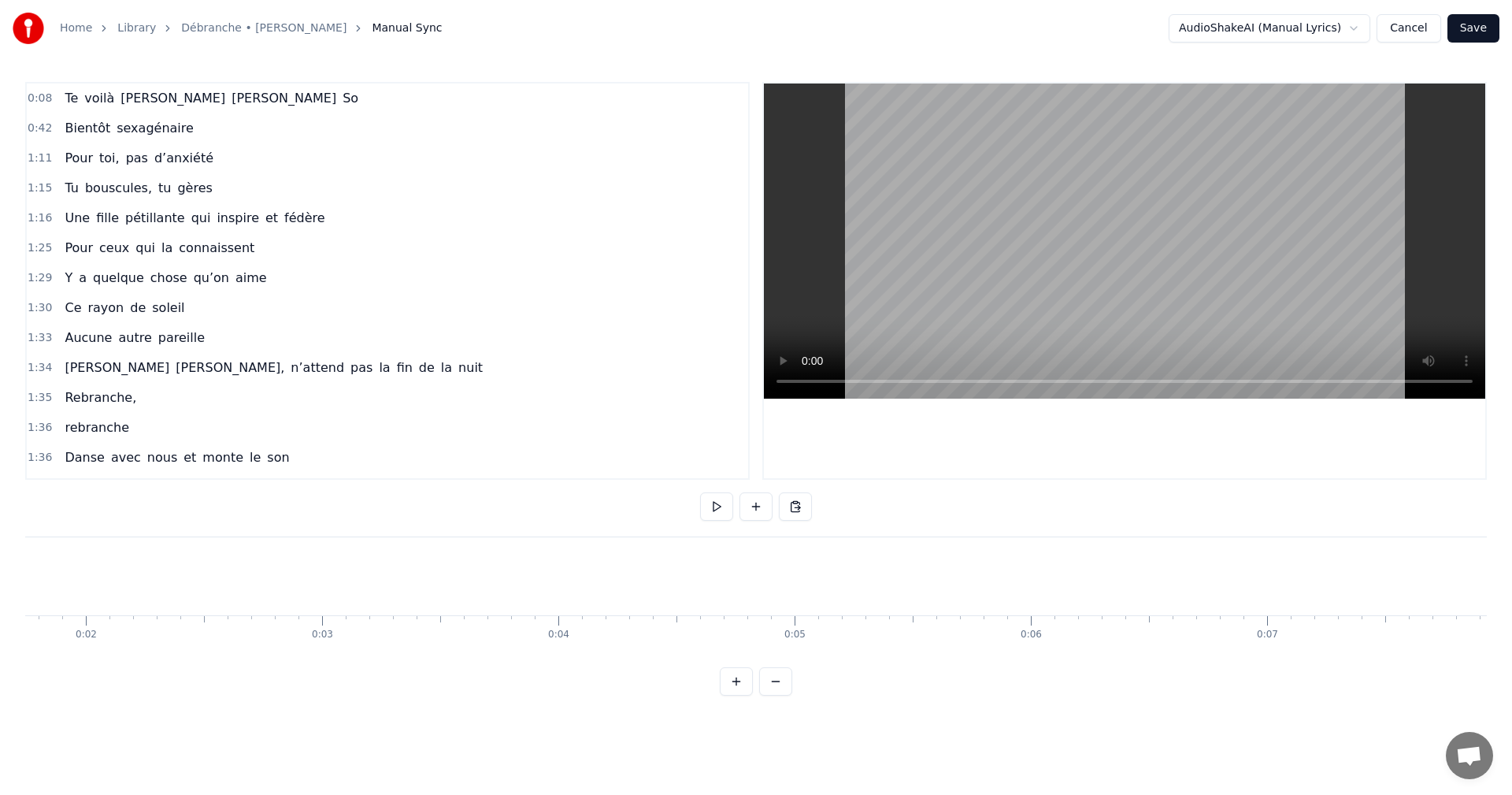
scroll to position [0, 261]
click at [711, 510] on button at bounding box center [717, 506] width 33 height 28
click at [716, 506] on button at bounding box center [717, 506] width 33 height 28
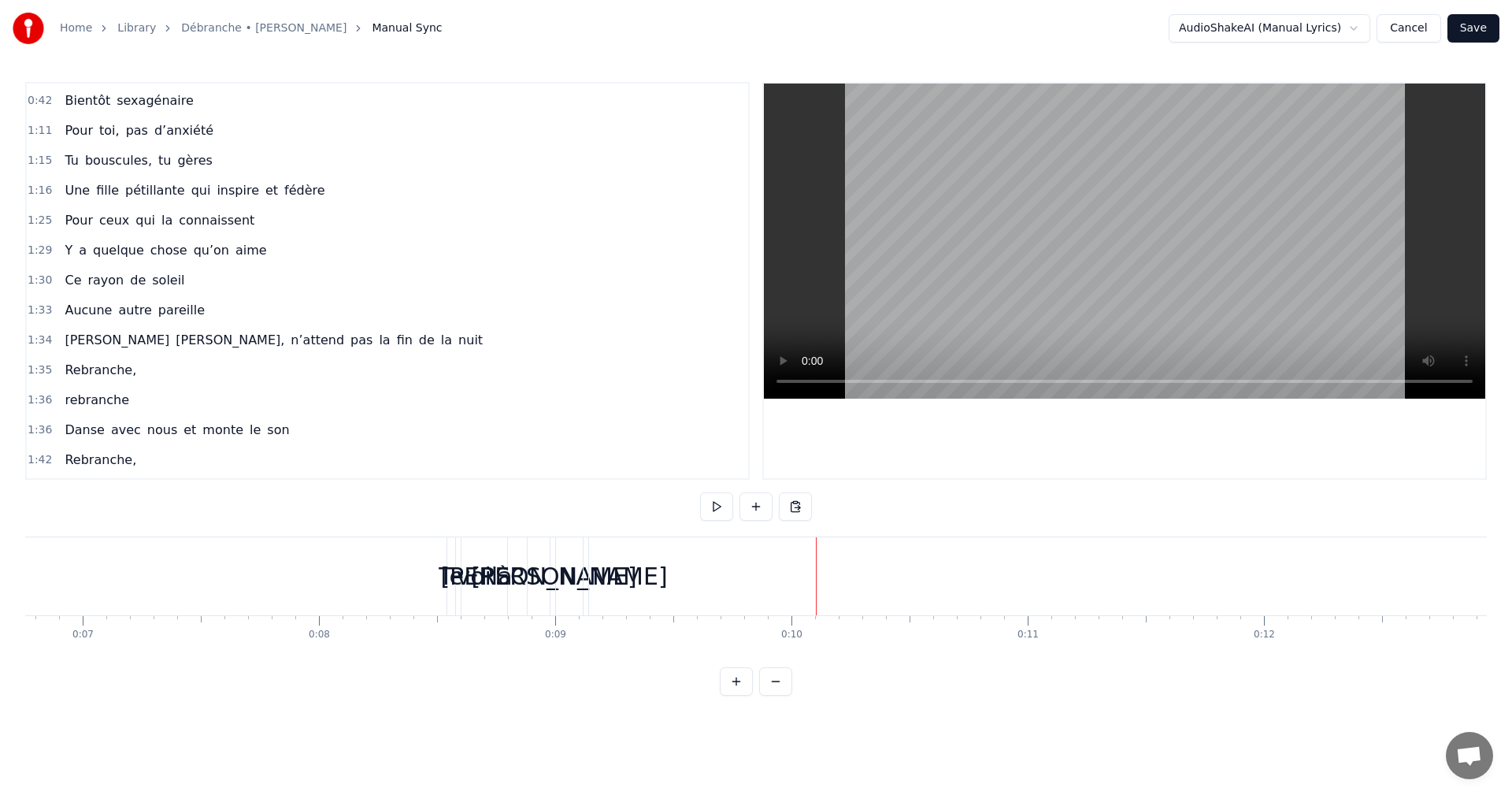
scroll to position [0, 0]
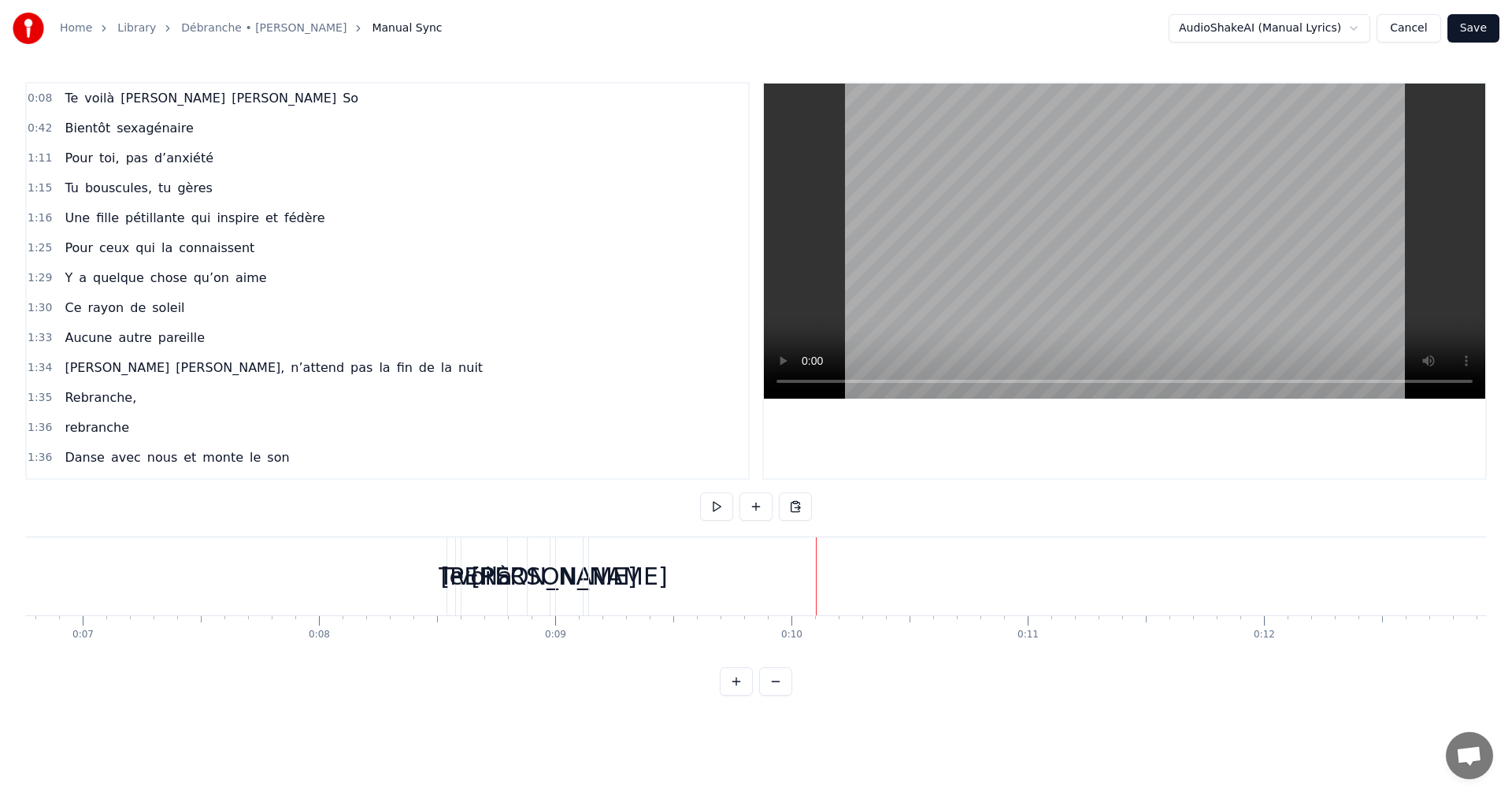
click at [47, 104] on span "0:08" at bounding box center [40, 98] width 25 height 16
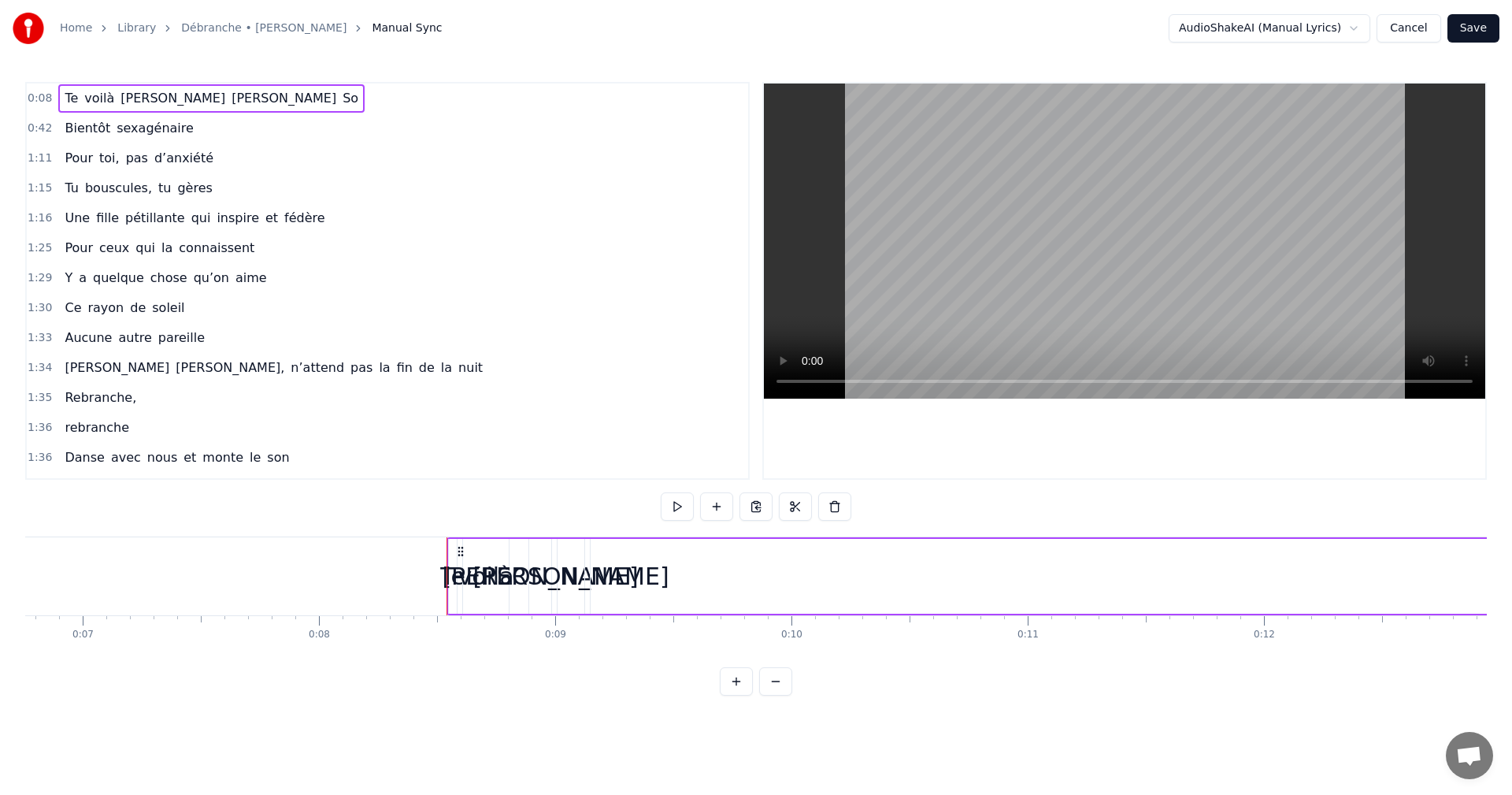
click at [44, 96] on span "0:08" at bounding box center [40, 98] width 25 height 16
click at [555, 637] on div "0:09" at bounding box center [555, 635] width 21 height 13
click at [555, 632] on div "0:09" at bounding box center [555, 635] width 21 height 13
click at [553, 630] on div "0:09" at bounding box center [555, 635] width 21 height 13
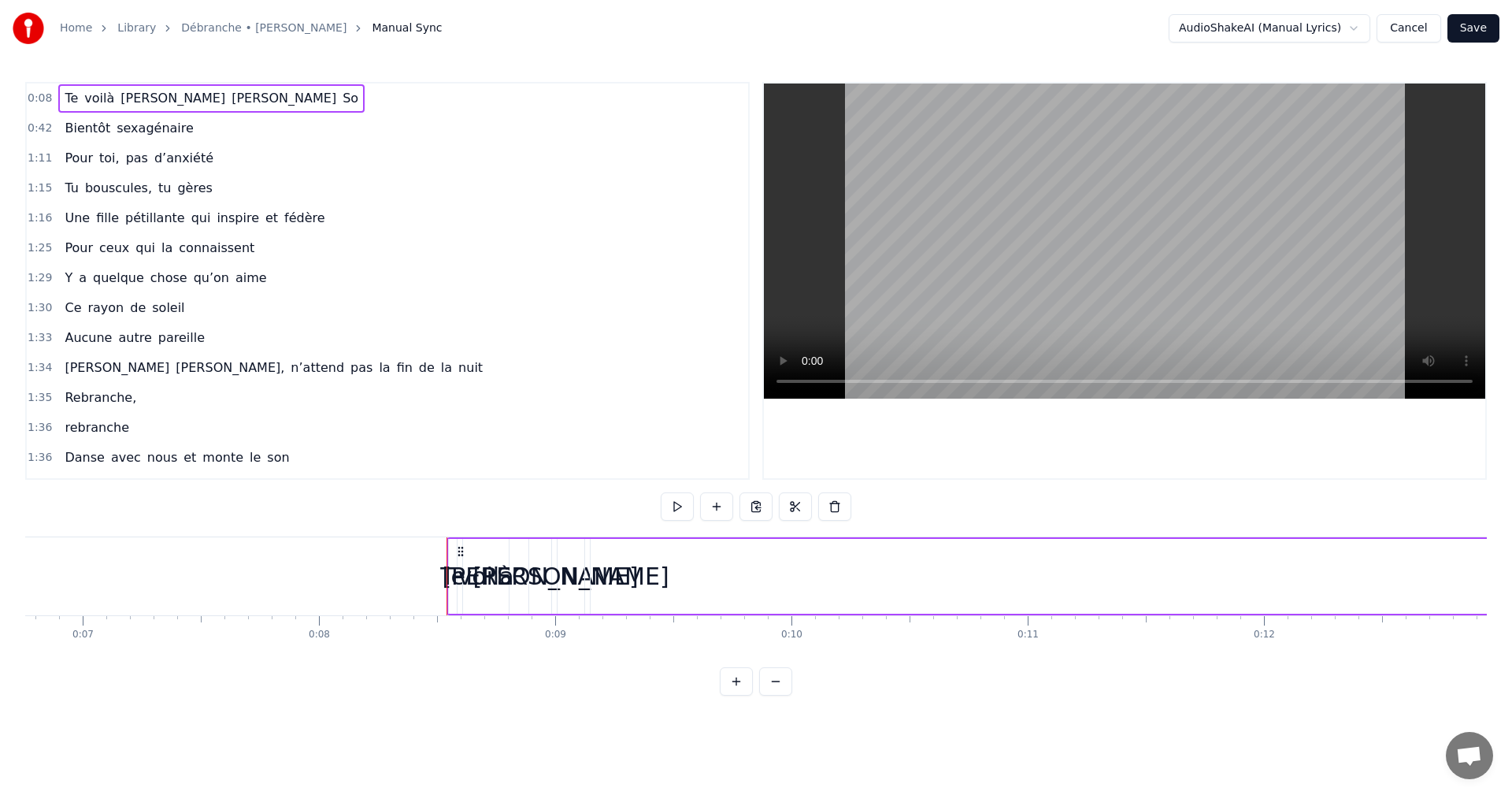
click at [42, 95] on span "0:08" at bounding box center [40, 98] width 25 height 16
click at [788, 513] on button at bounding box center [795, 506] width 33 height 28
click at [447, 593] on div "Te" at bounding box center [453, 576] width 25 height 36
click at [540, 574] on div "[PERSON_NAME]" at bounding box center [539, 576] width 196 height 36
click at [557, 565] on div "[PERSON_NAME]" at bounding box center [539, 576] width 196 height 36
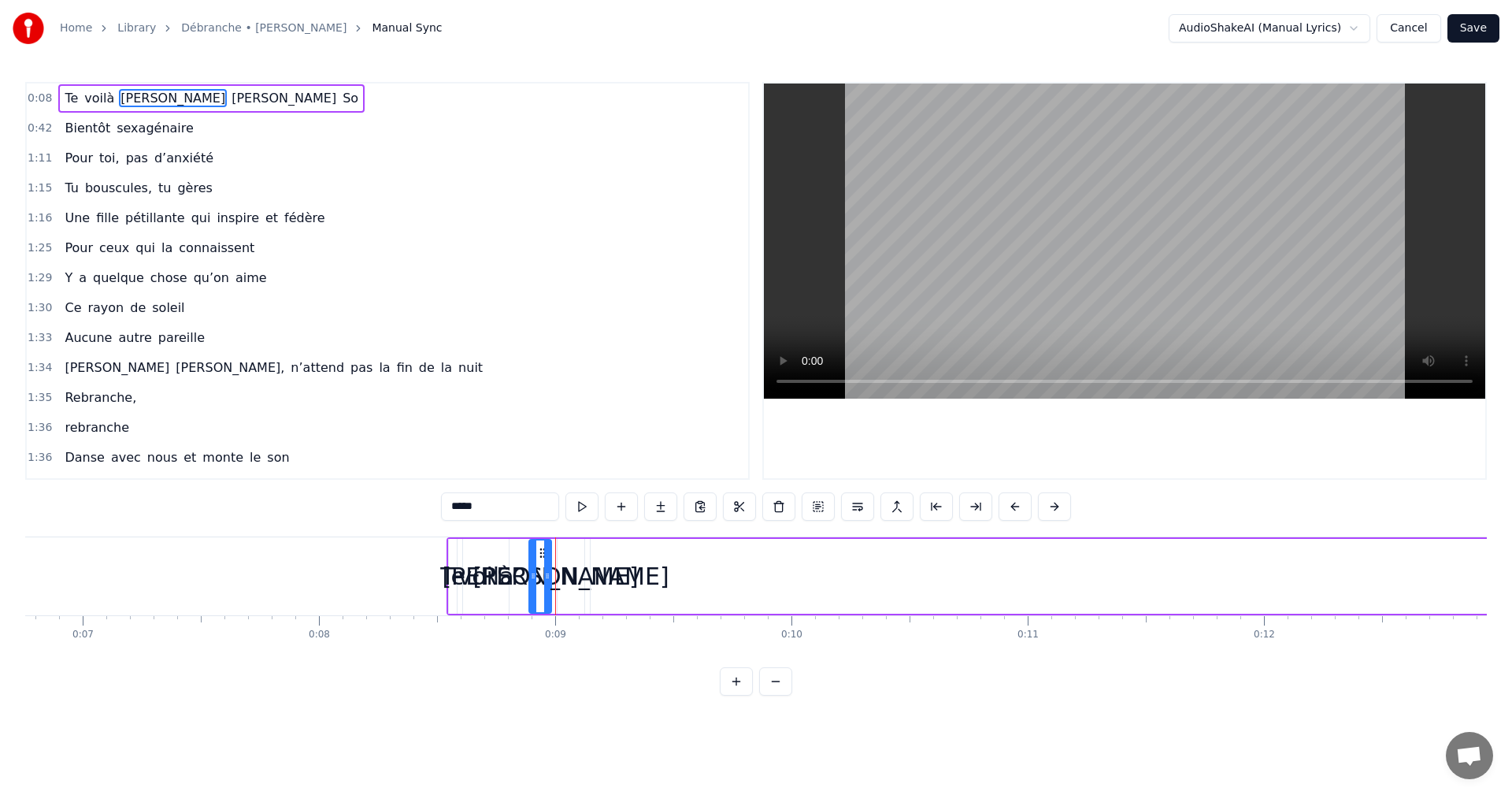
click at [449, 540] on div "Te" at bounding box center [452, 576] width 8 height 75
type input "**"
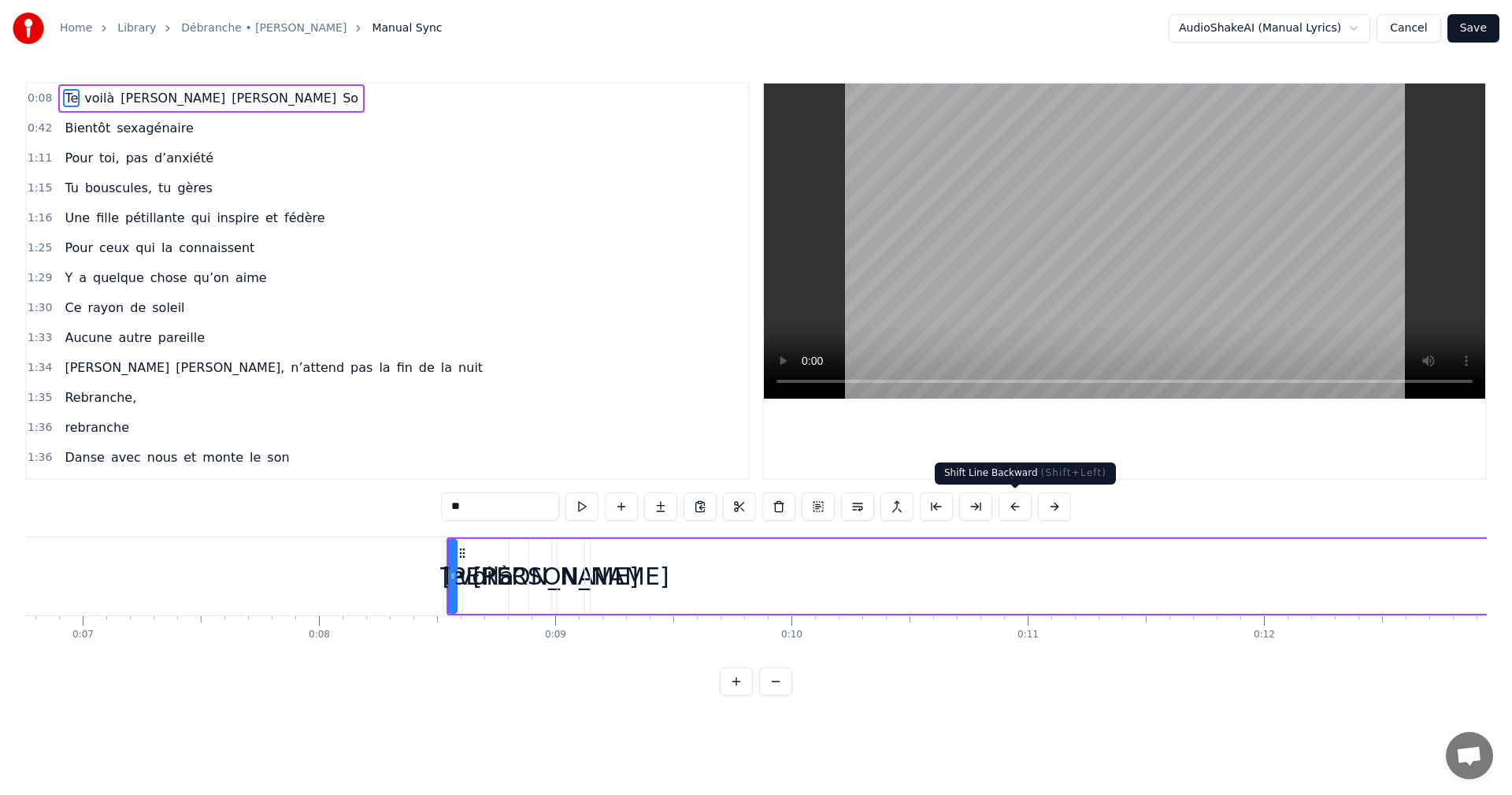
click at [1018, 507] on button at bounding box center [1014, 506] width 33 height 28
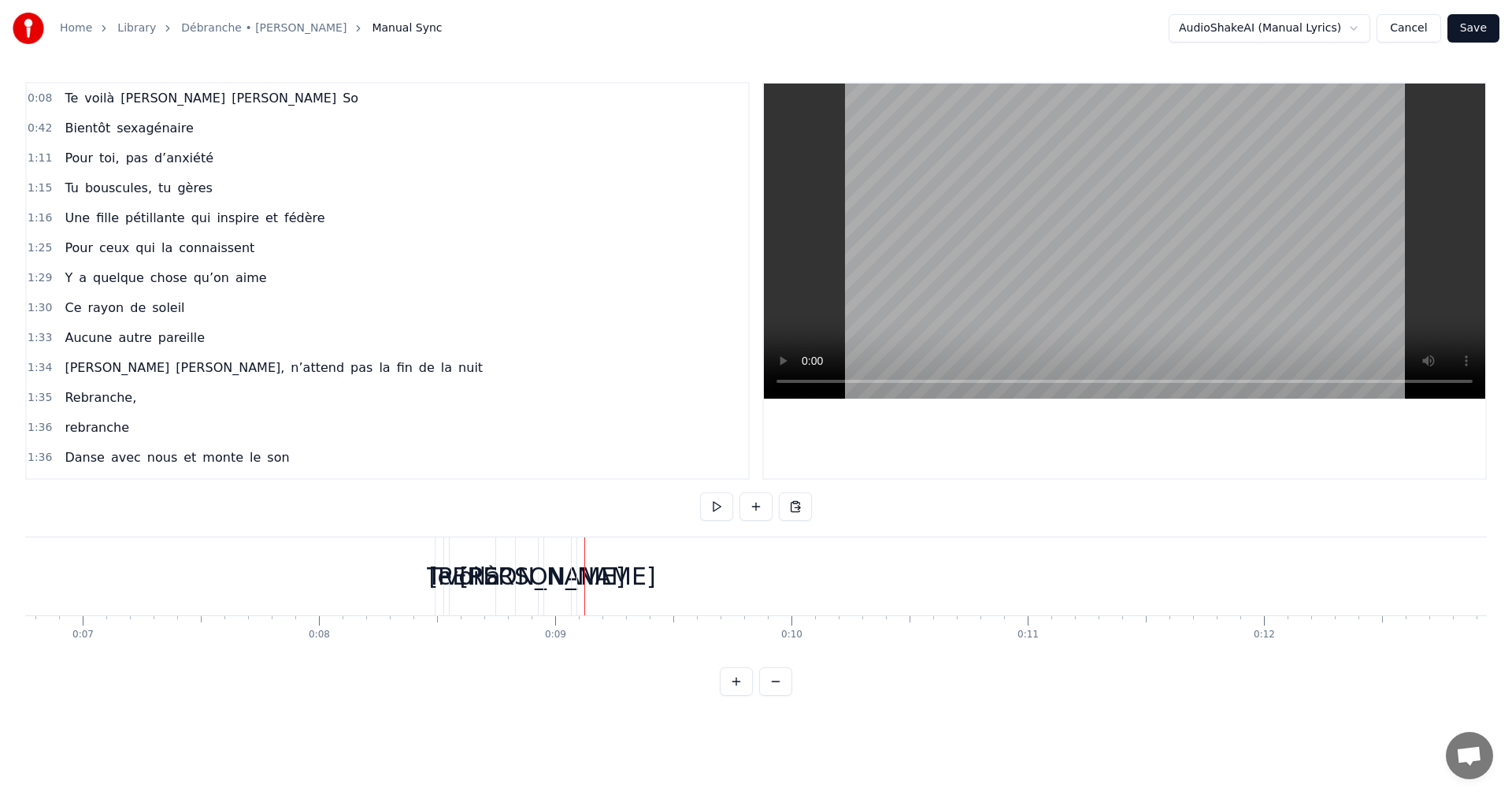
click at [443, 586] on div "Te" at bounding box center [439, 576] width 25 height 36
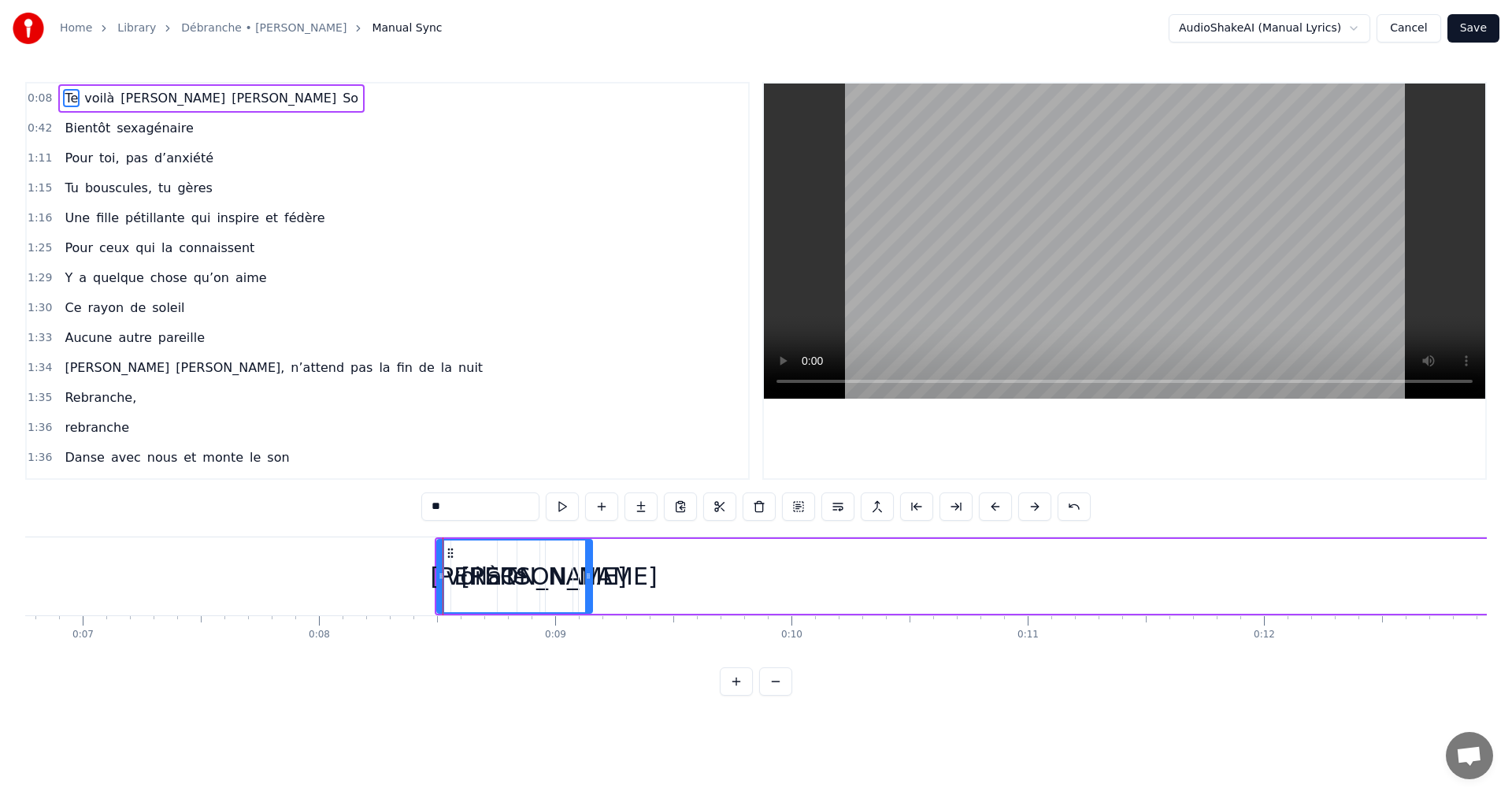
drag, startPoint x: 444, startPoint y: 579, endPoint x: 590, endPoint y: 563, distance: 146.9
click at [590, 563] on div at bounding box center [588, 576] width 6 height 72
drag, startPoint x: 444, startPoint y: 568, endPoint x: 555, endPoint y: 592, distance: 113.6
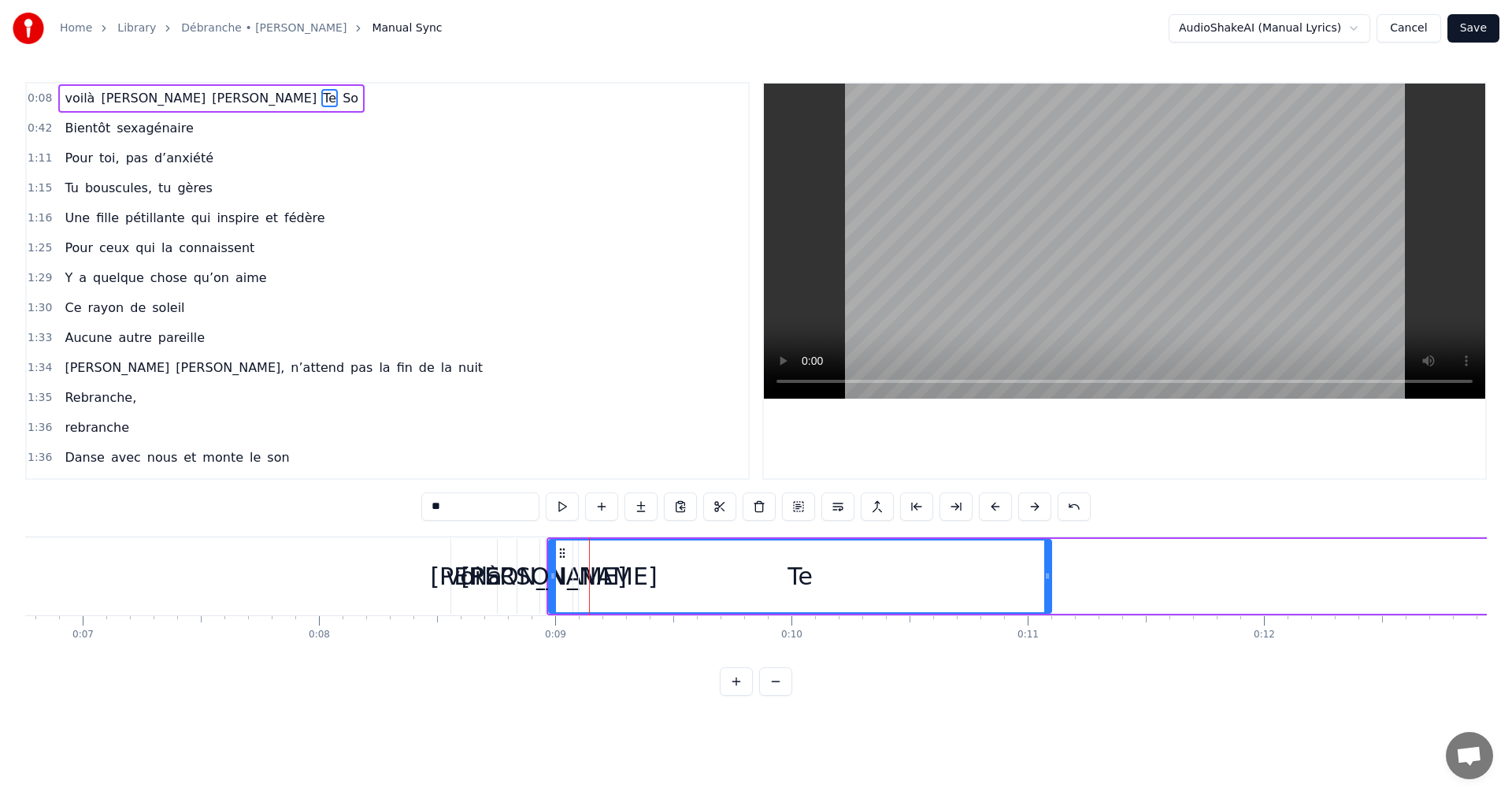
drag, startPoint x: 589, startPoint y: 577, endPoint x: 1047, endPoint y: 613, distance: 459.4
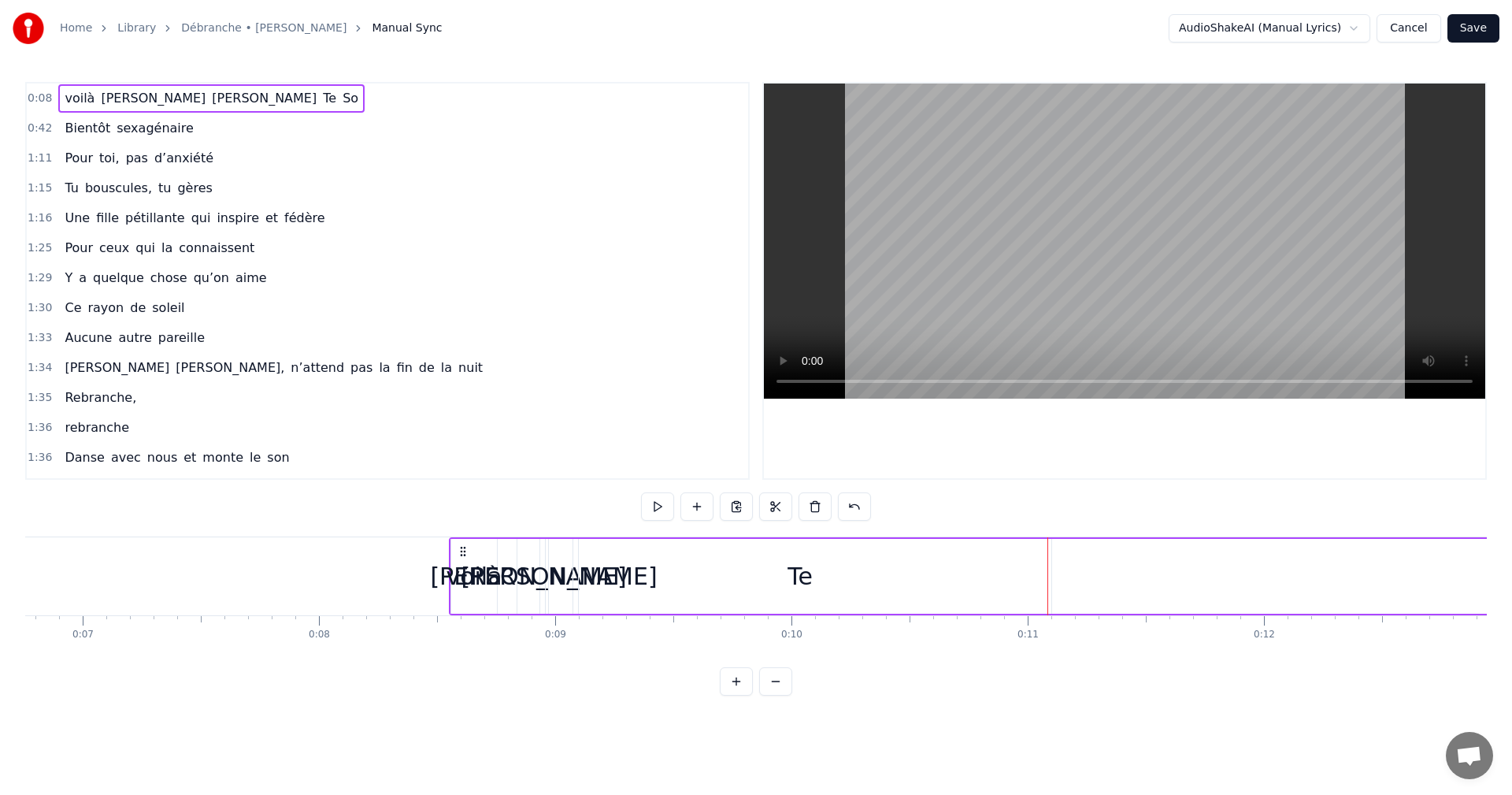
click at [486, 574] on div "voilà" at bounding box center [474, 576] width 56 height 36
drag, startPoint x: 455, startPoint y: 573, endPoint x: 829, endPoint y: 585, distance: 374.2
click at [1398, 28] on button "Cancel" at bounding box center [1408, 28] width 64 height 28
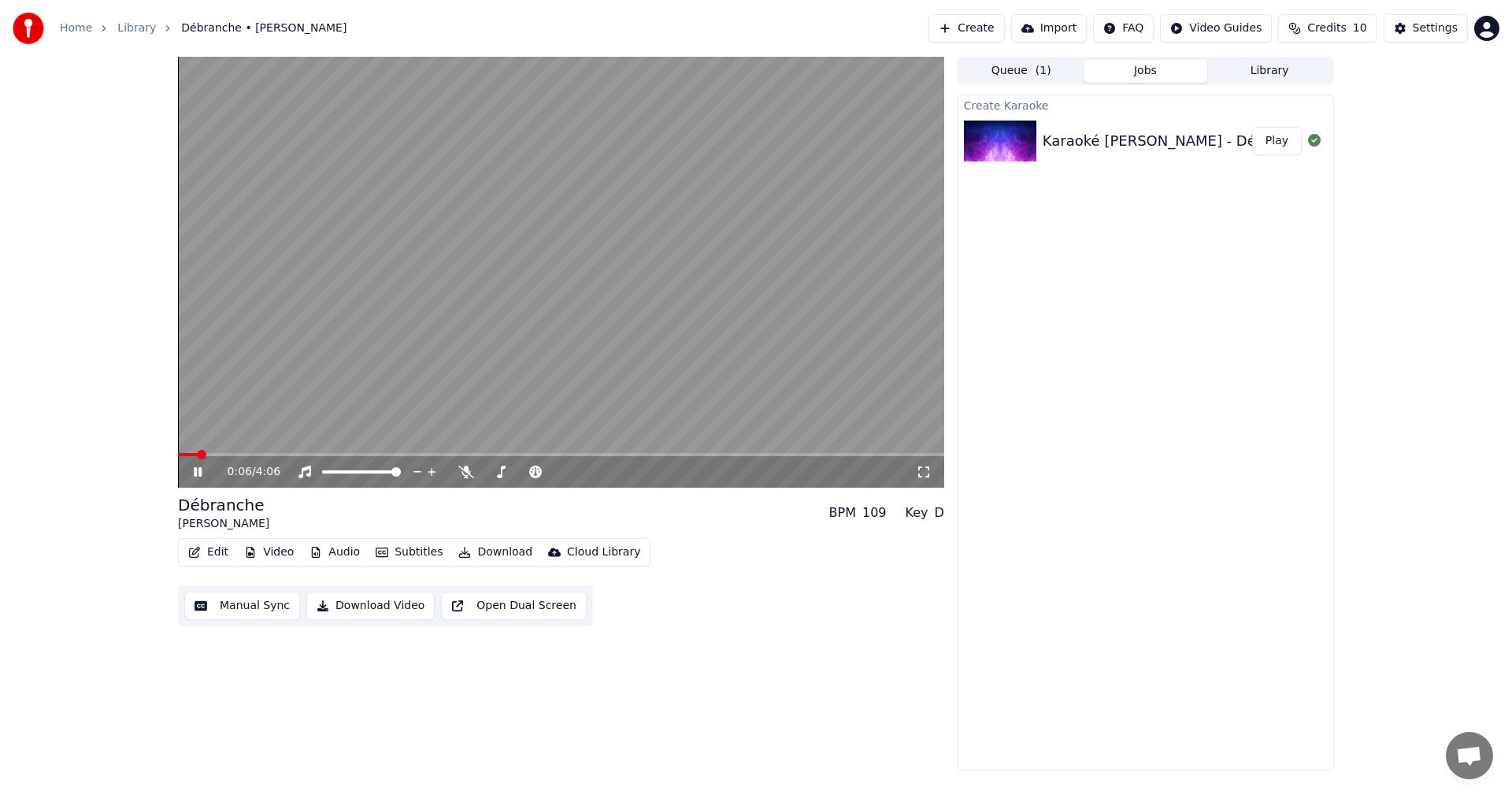
click at [197, 472] on icon at bounding box center [197, 472] width 8 height 9
click at [192, 471] on icon at bounding box center [209, 472] width 37 height 13
click at [385, 459] on span at bounding box center [385, 454] width 9 height 9
click at [193, 473] on icon at bounding box center [209, 472] width 37 height 13
